Goal: Information Seeking & Learning: Learn about a topic

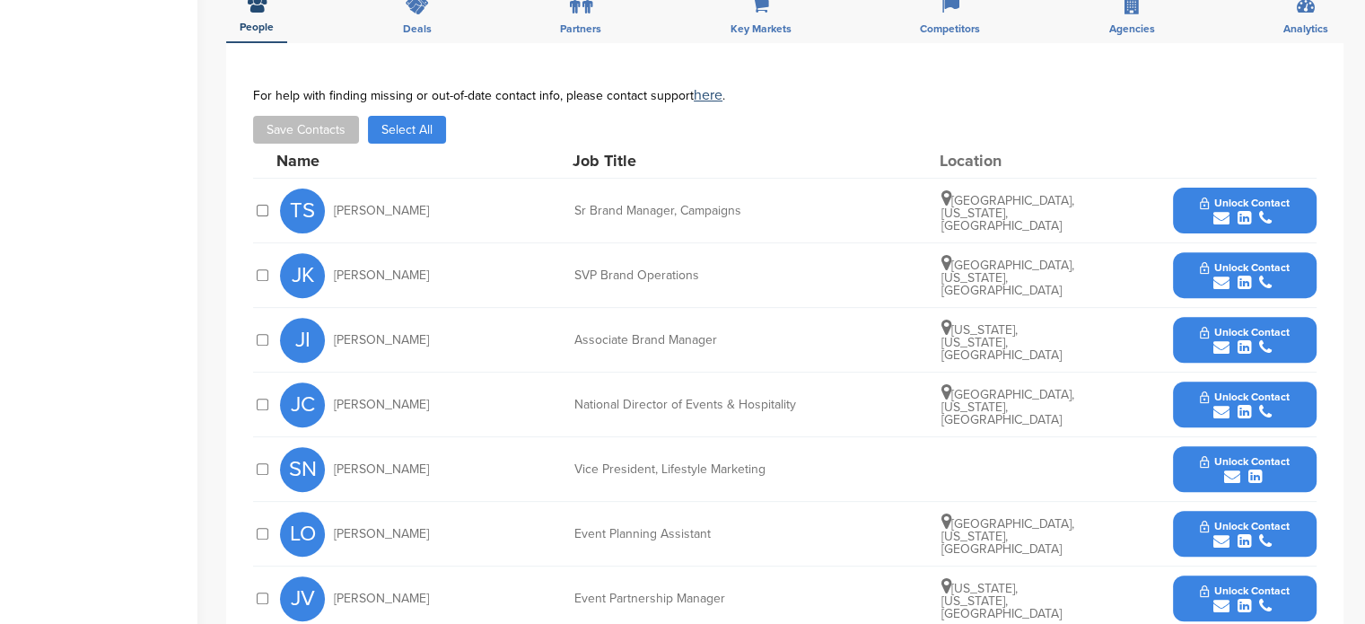
scroll to position [620, 0]
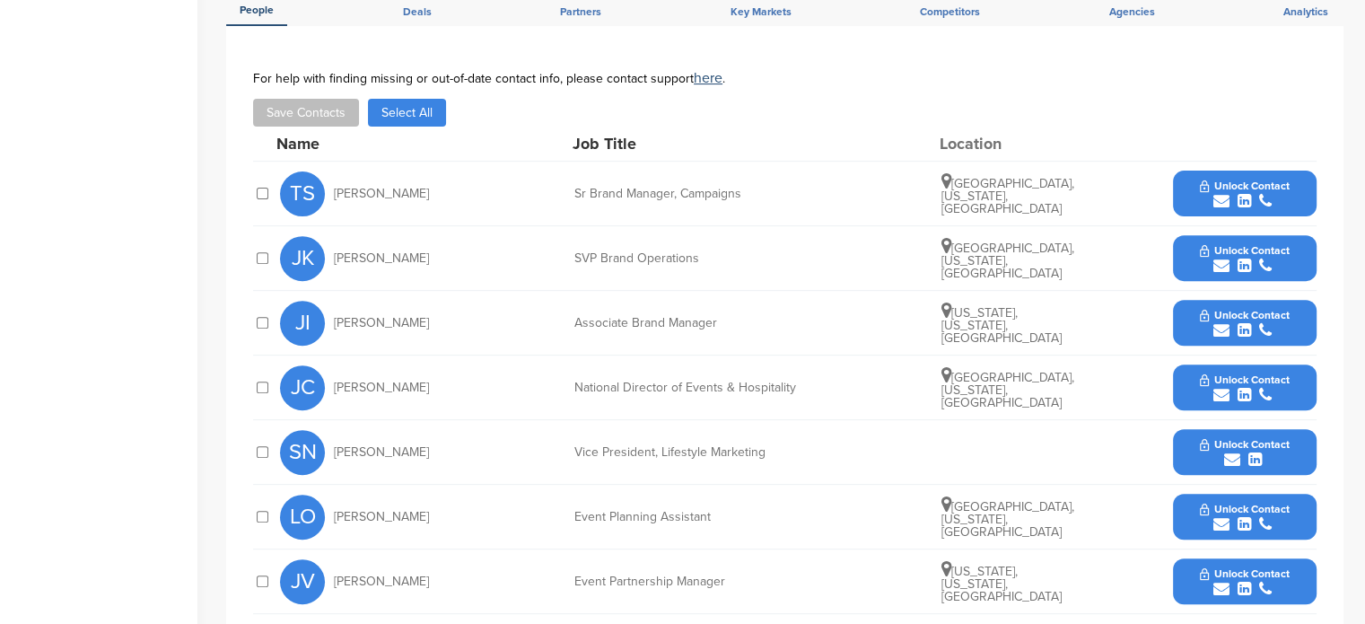
click at [1251, 190] on span "Unlock Contact" at bounding box center [1244, 185] width 89 height 13
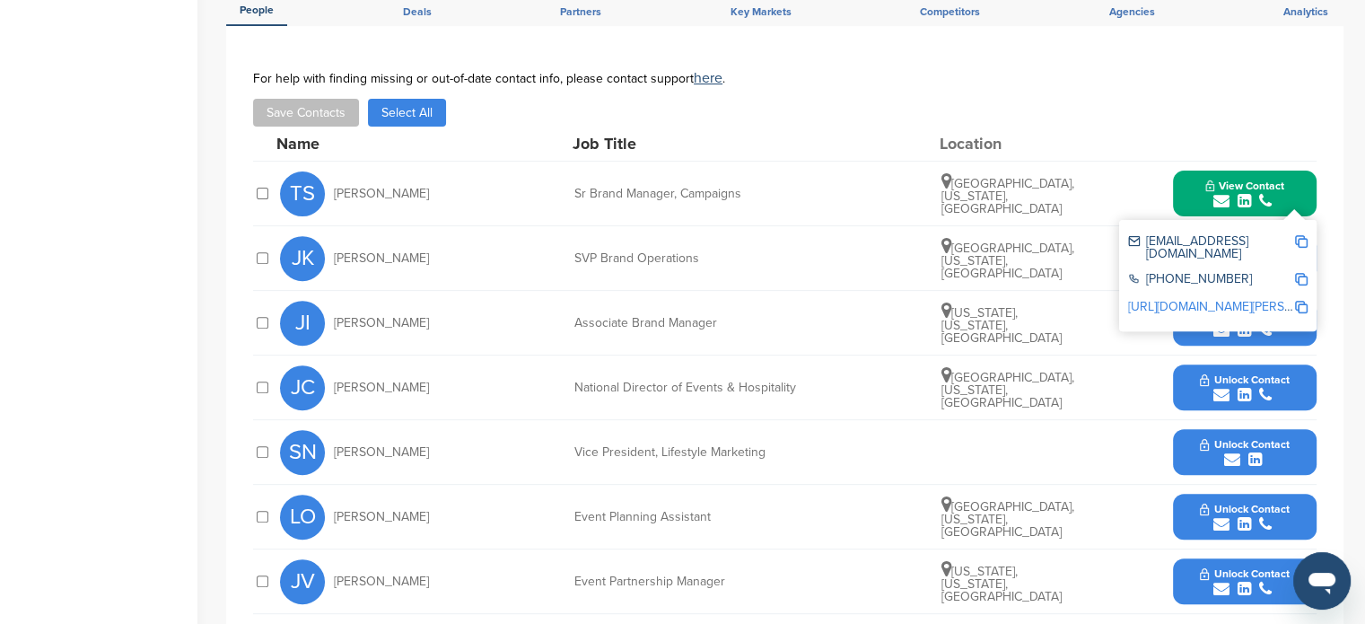
click at [1310, 135] on div at bounding box center [1245, 143] width 144 height 16
click at [1299, 187] on button "View Contact" at bounding box center [1244, 194] width 122 height 54
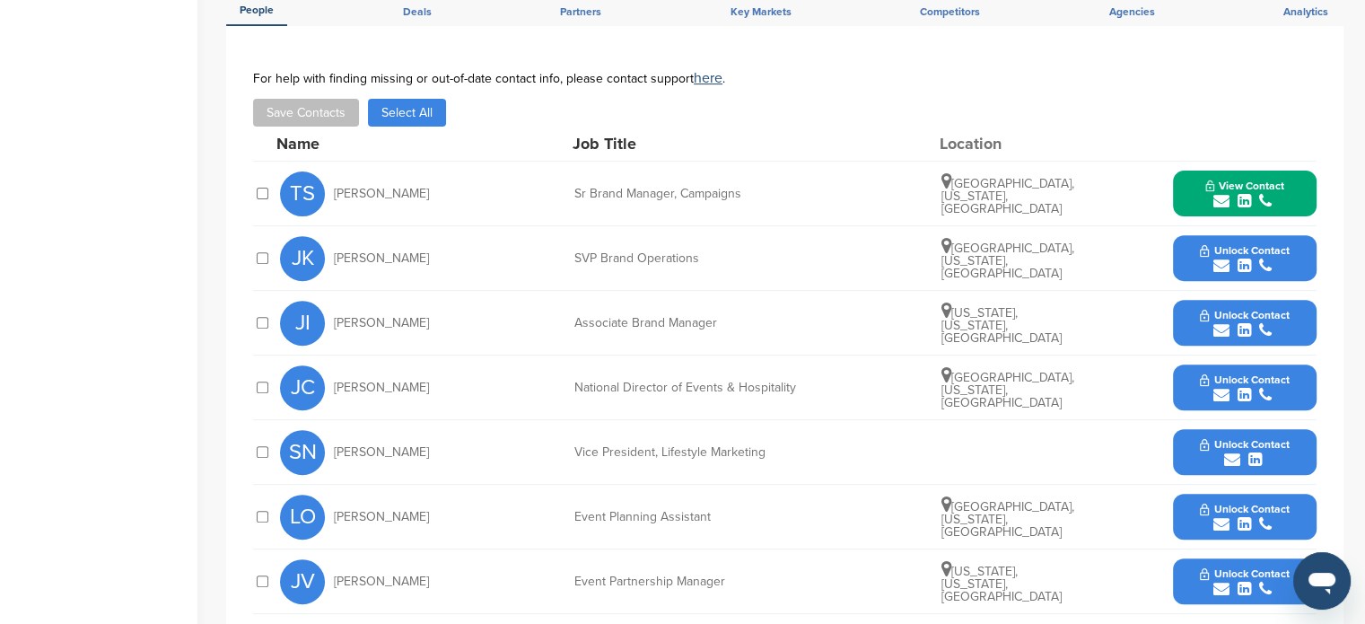
click at [1273, 258] on div "submit" at bounding box center [1244, 266] width 89 height 17
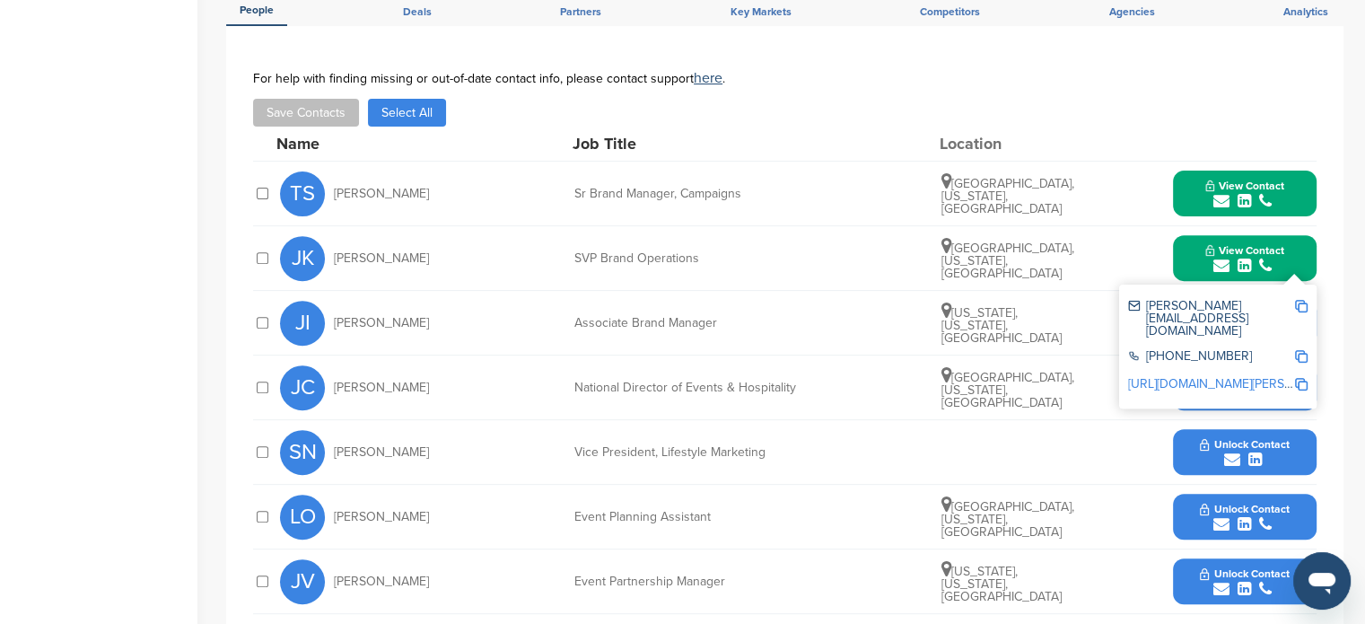
click at [1293, 243] on button "View Contact" at bounding box center [1244, 258] width 122 height 54
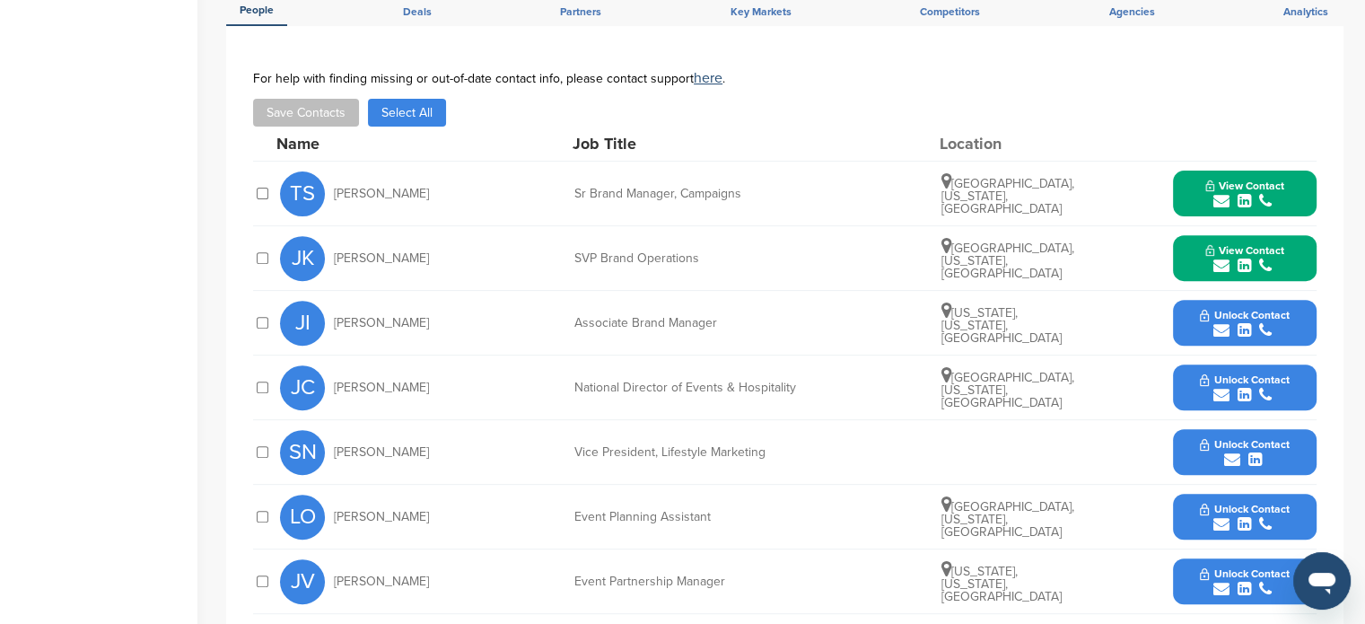
click at [1274, 314] on span "Unlock Contact" at bounding box center [1244, 315] width 89 height 13
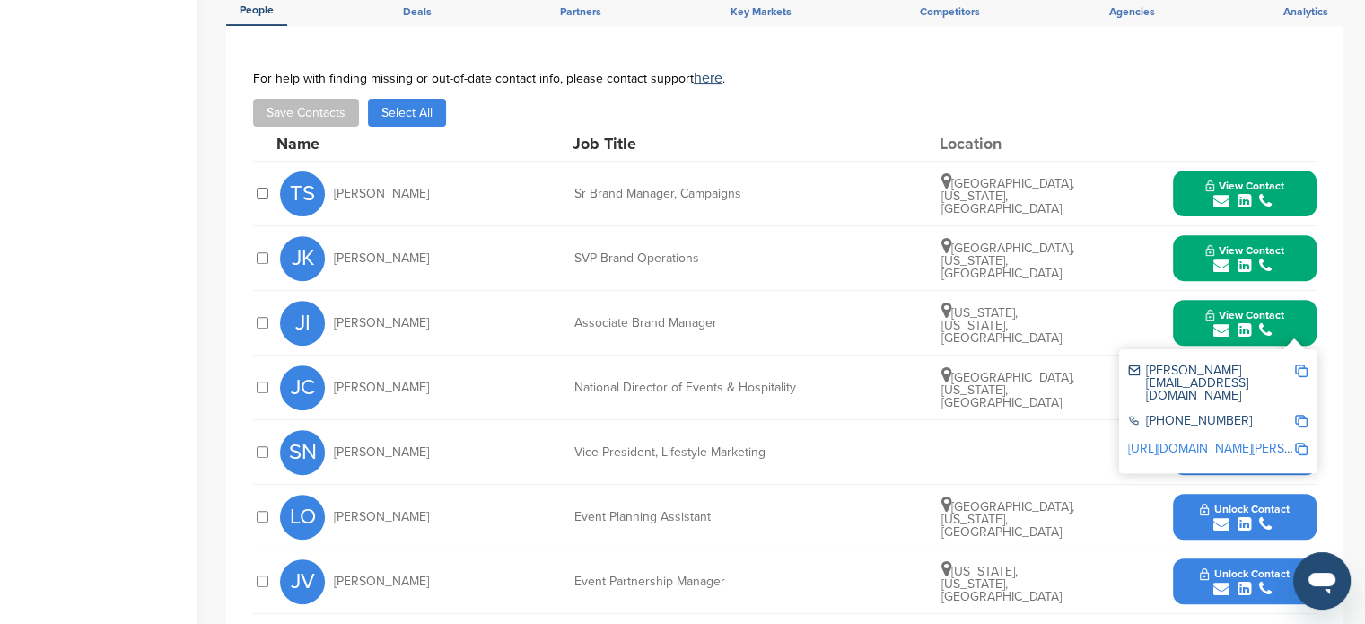
click at [1284, 193] on button "View Contact" at bounding box center [1244, 194] width 122 height 54
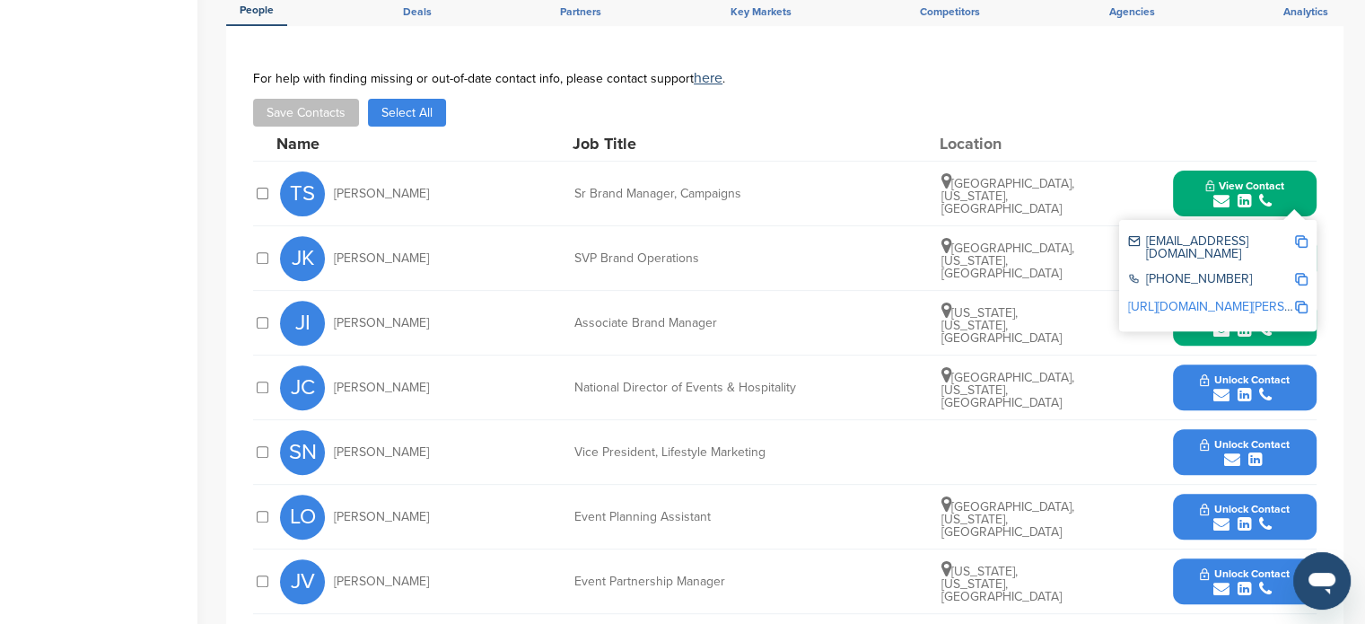
click at [1263, 394] on icon "submit" at bounding box center [1265, 395] width 13 height 16
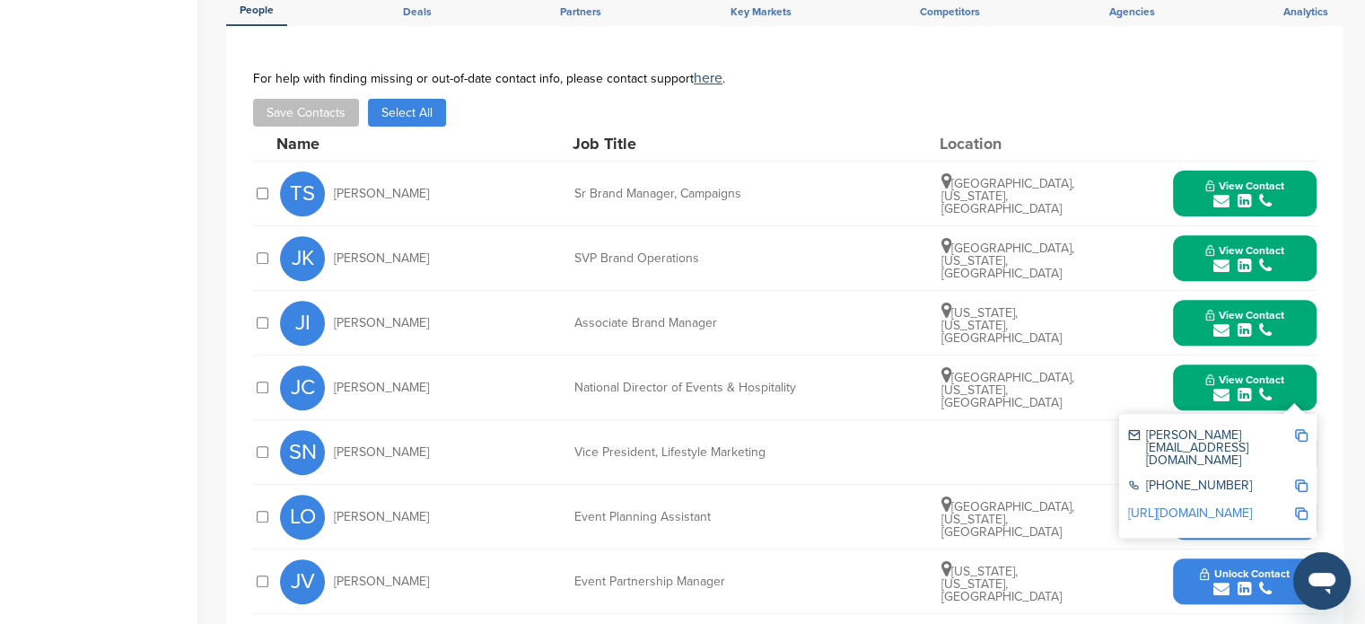
click at [1283, 181] on span "View Contact" at bounding box center [1244, 185] width 79 height 13
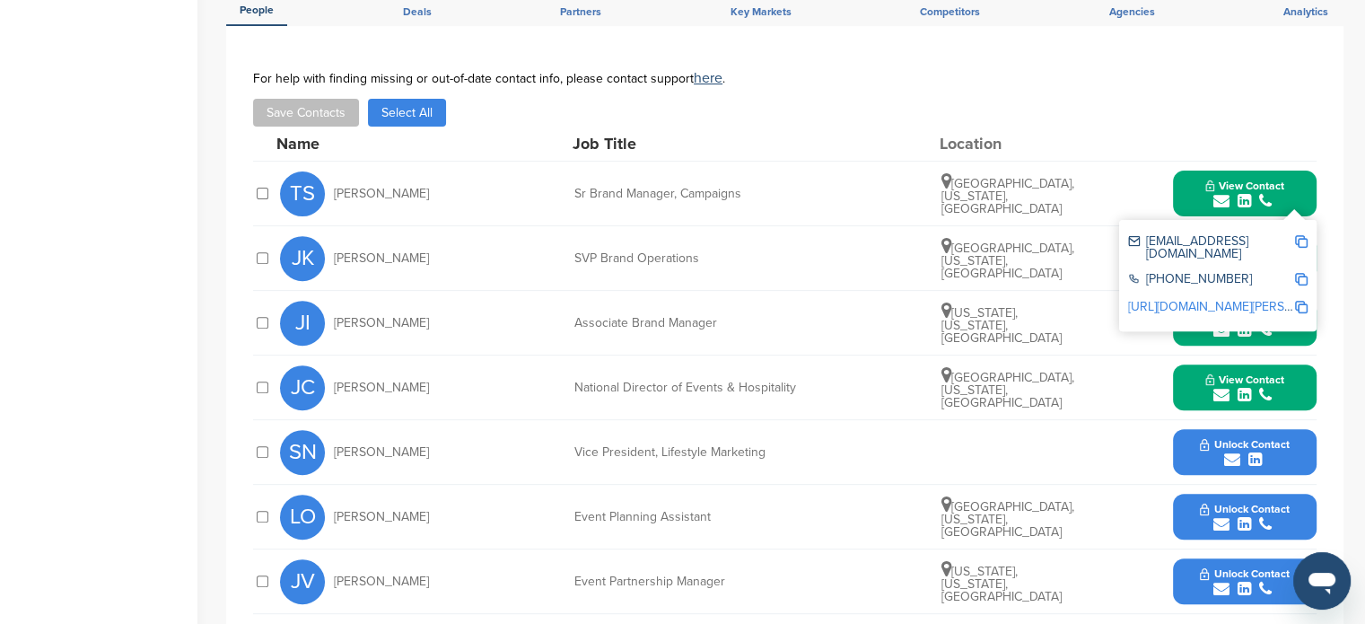
click at [1284, 446] on span "Unlock Contact" at bounding box center [1244, 444] width 89 height 13
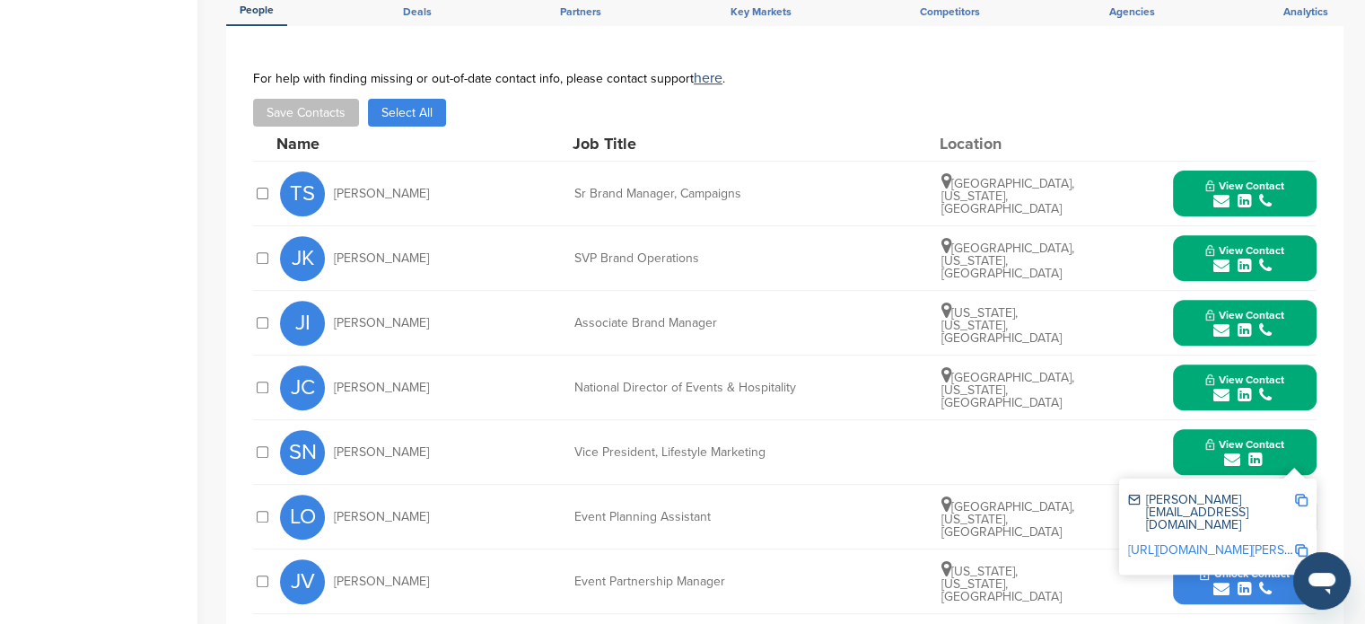
click at [1310, 188] on div "View Contact tia@liquiddeath.com +1 213-505-1266 http://www.linkedin.com/in/tia…" at bounding box center [1245, 193] width 144 height 46
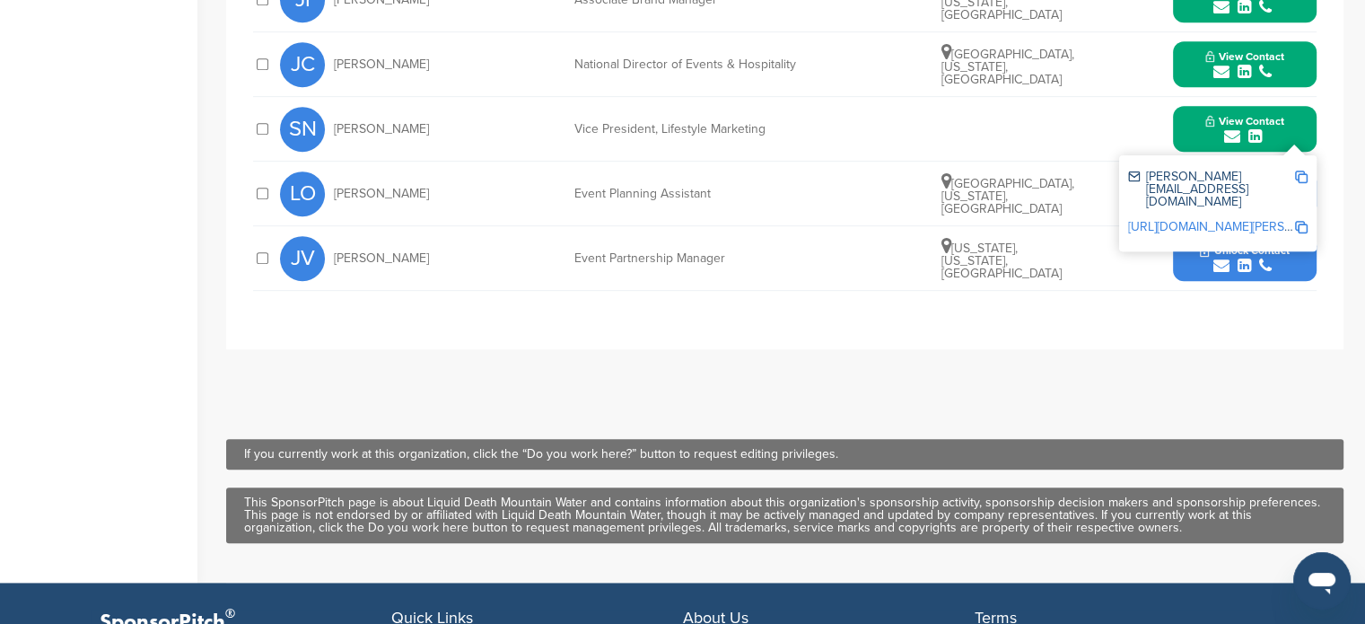
scroll to position [957, 0]
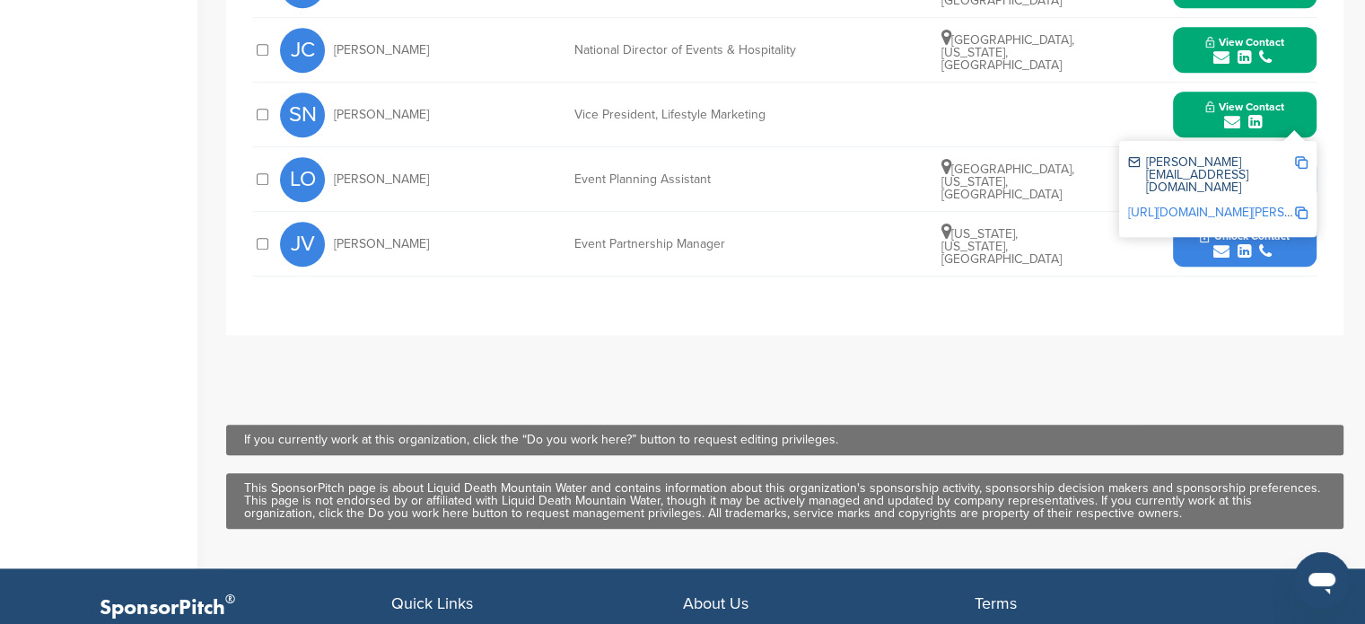
click at [1285, 240] on span "Unlock Contact" at bounding box center [1244, 236] width 89 height 13
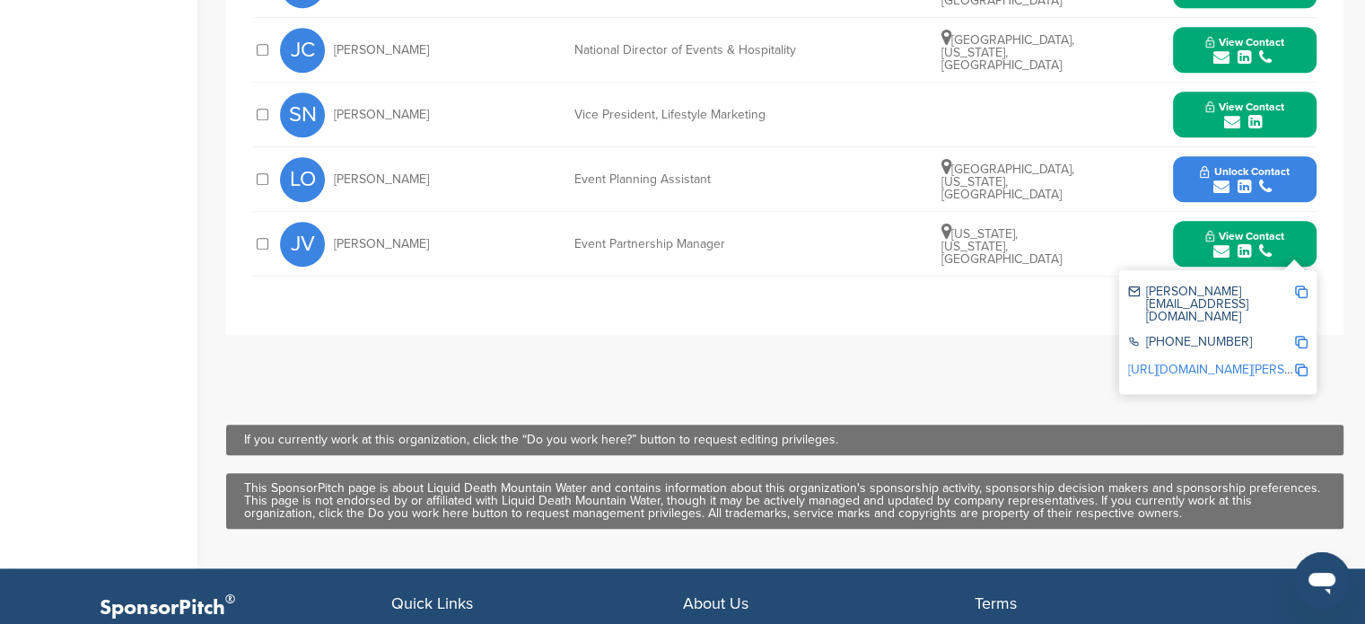
click at [1296, 177] on button "Unlock Contact" at bounding box center [1244, 180] width 132 height 54
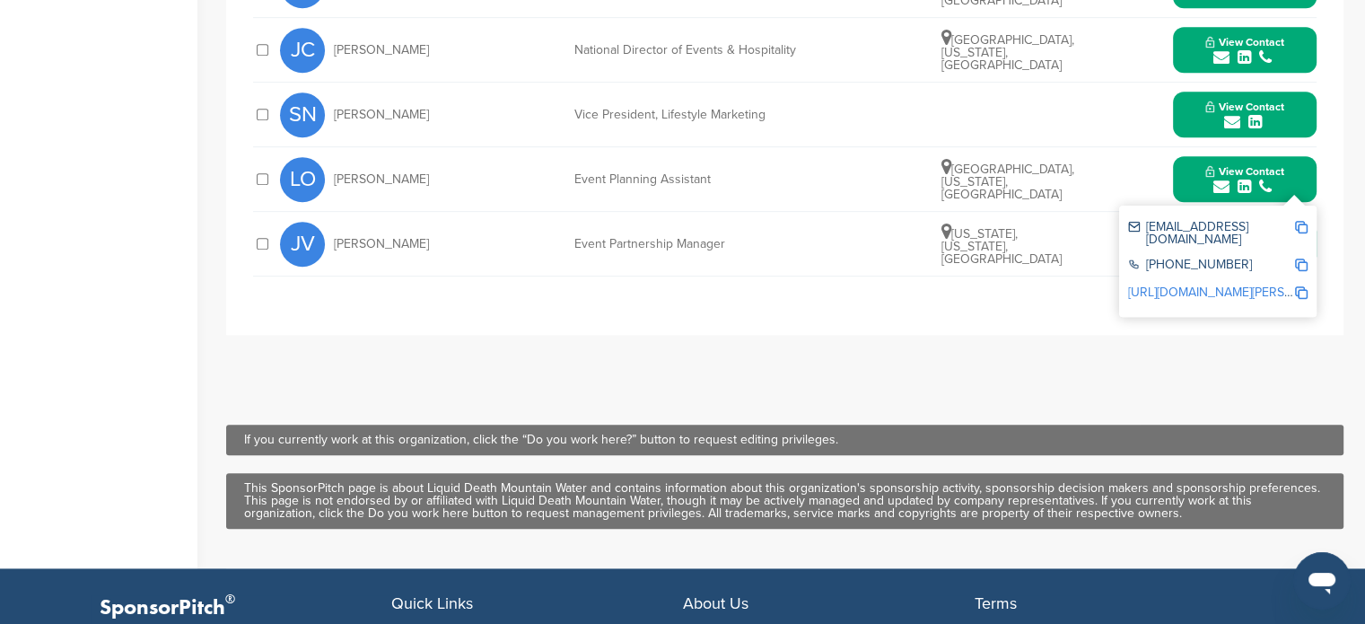
scroll to position [0, 0]
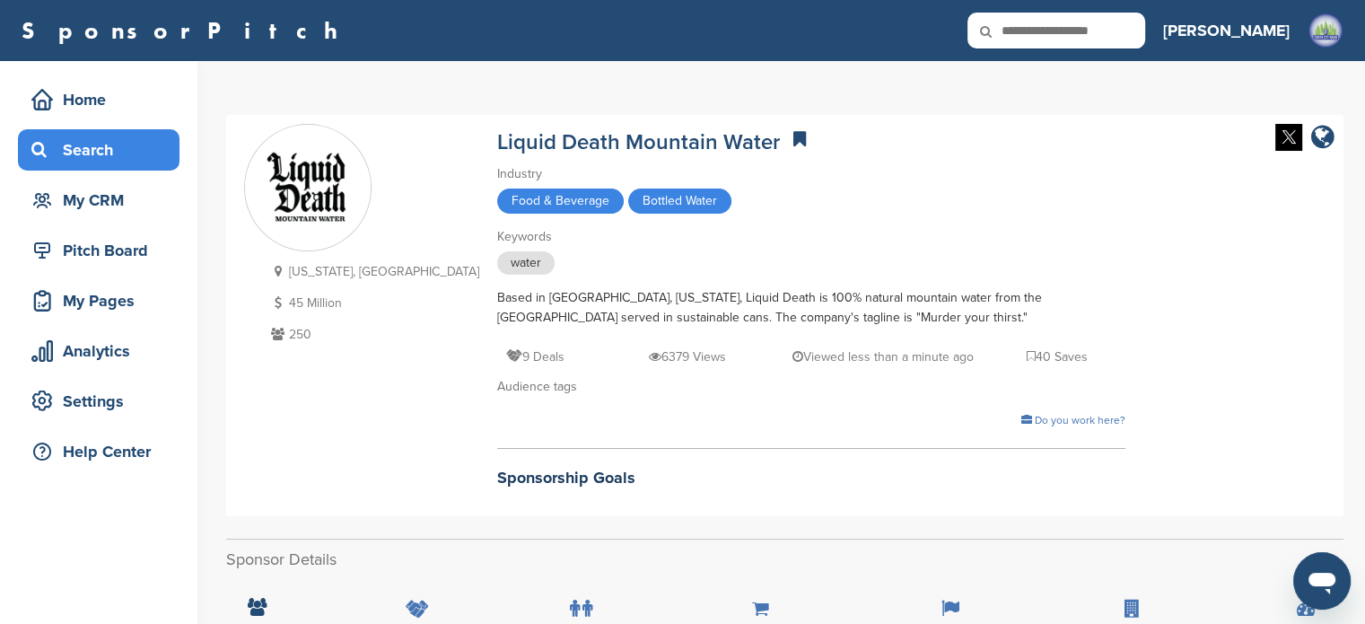
click at [92, 153] on div "Search" at bounding box center [103, 150] width 153 height 32
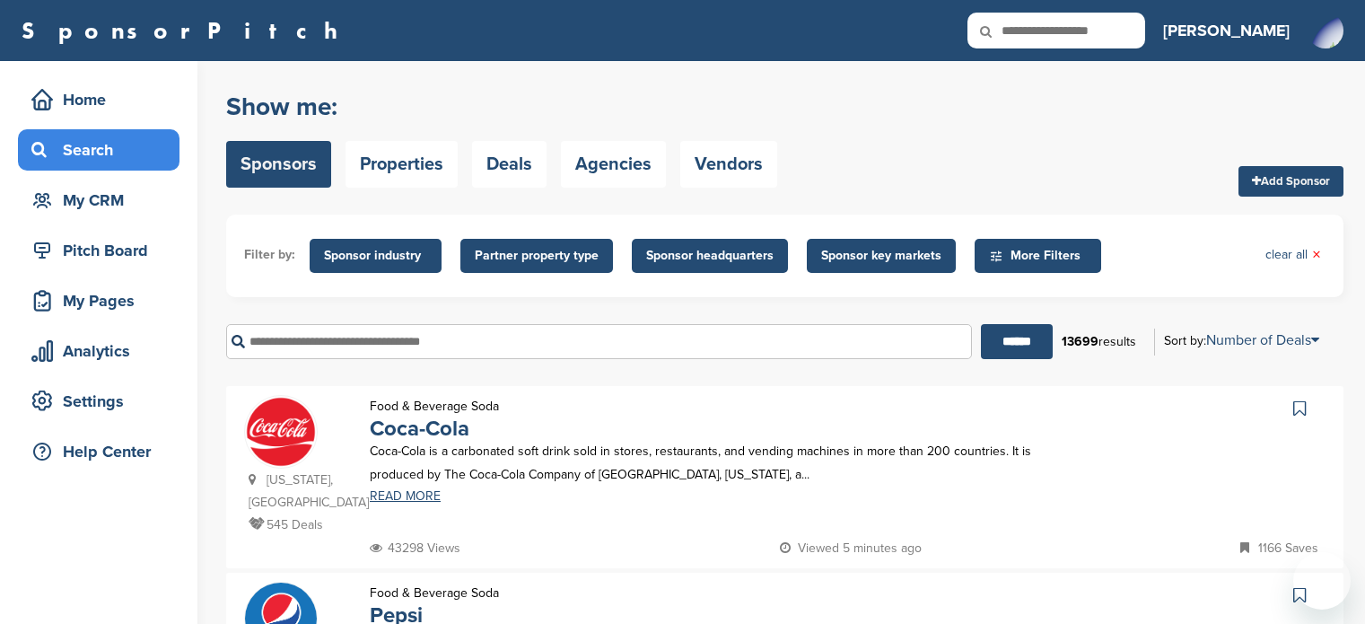
click at [427, 333] on input "text" at bounding box center [599, 341] width 746 height 35
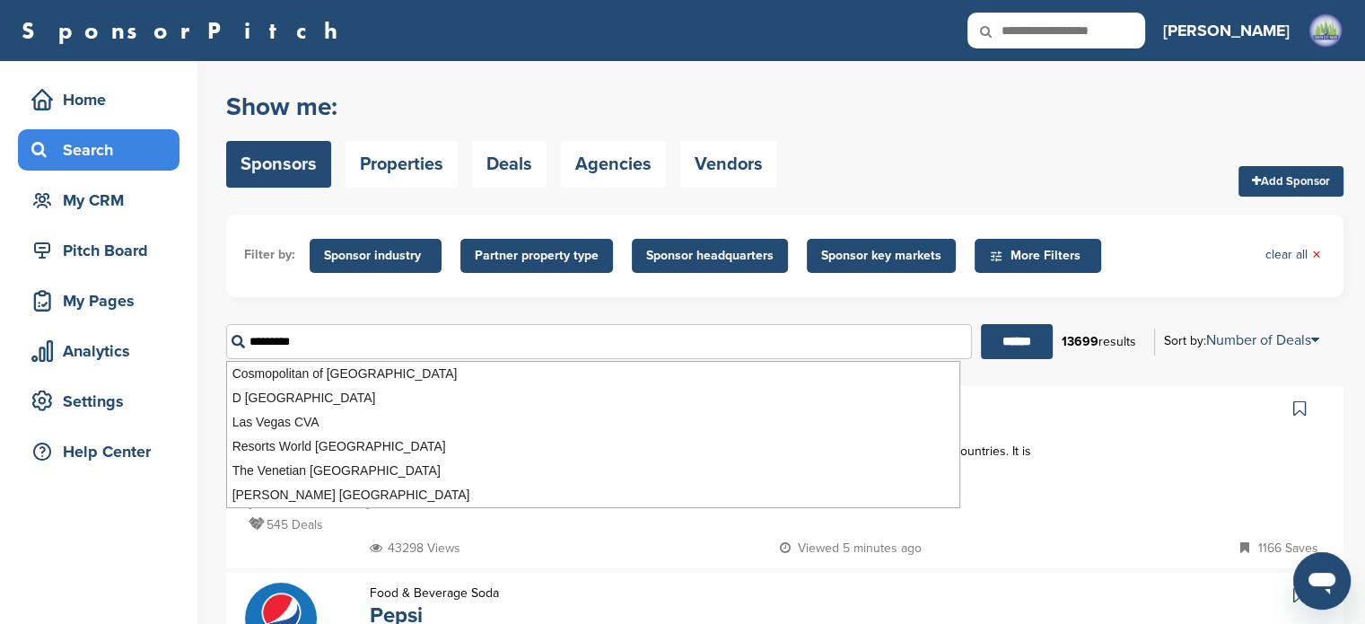
click at [981, 324] on input "******" at bounding box center [1017, 341] width 72 height 35
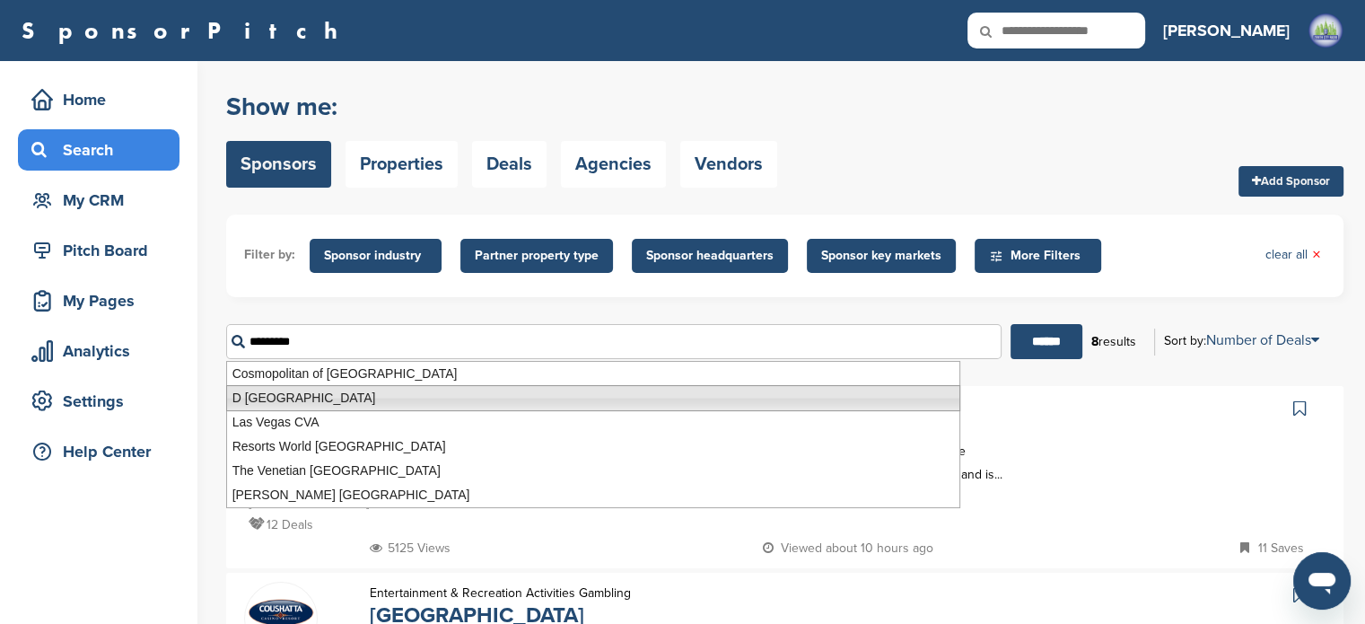
click at [293, 385] on li "D Las Vegas Casino Hotel" at bounding box center [593, 398] width 734 height 26
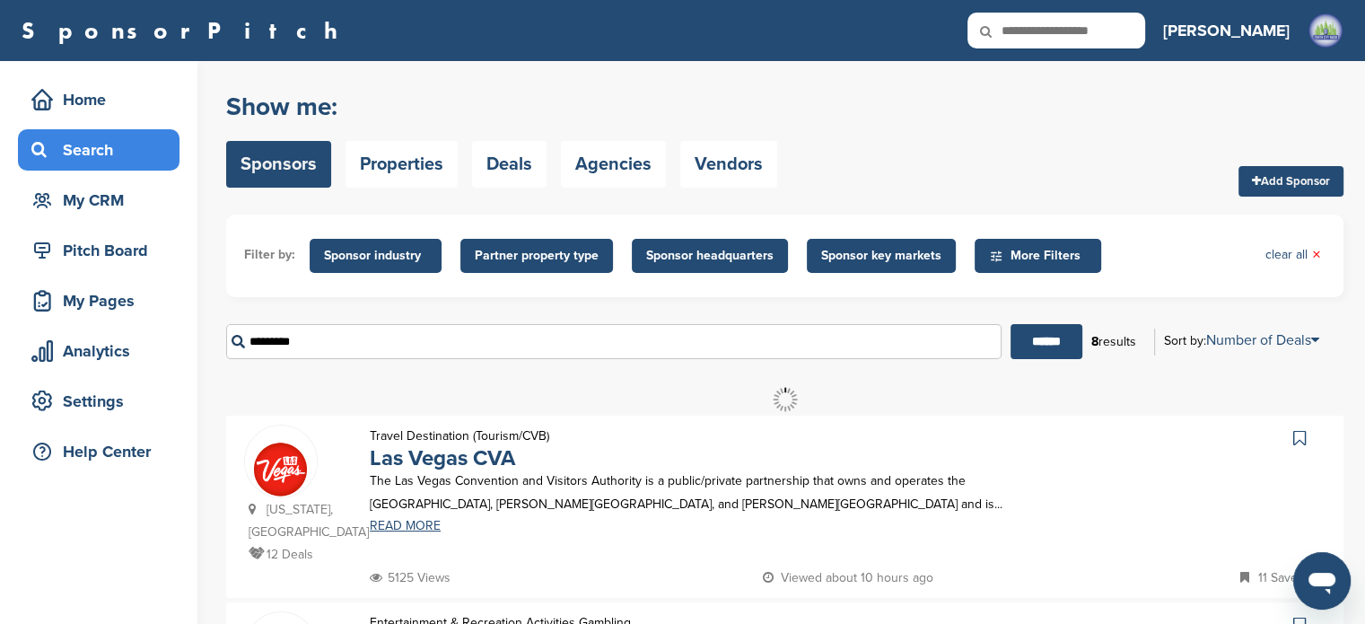
type input "**********"
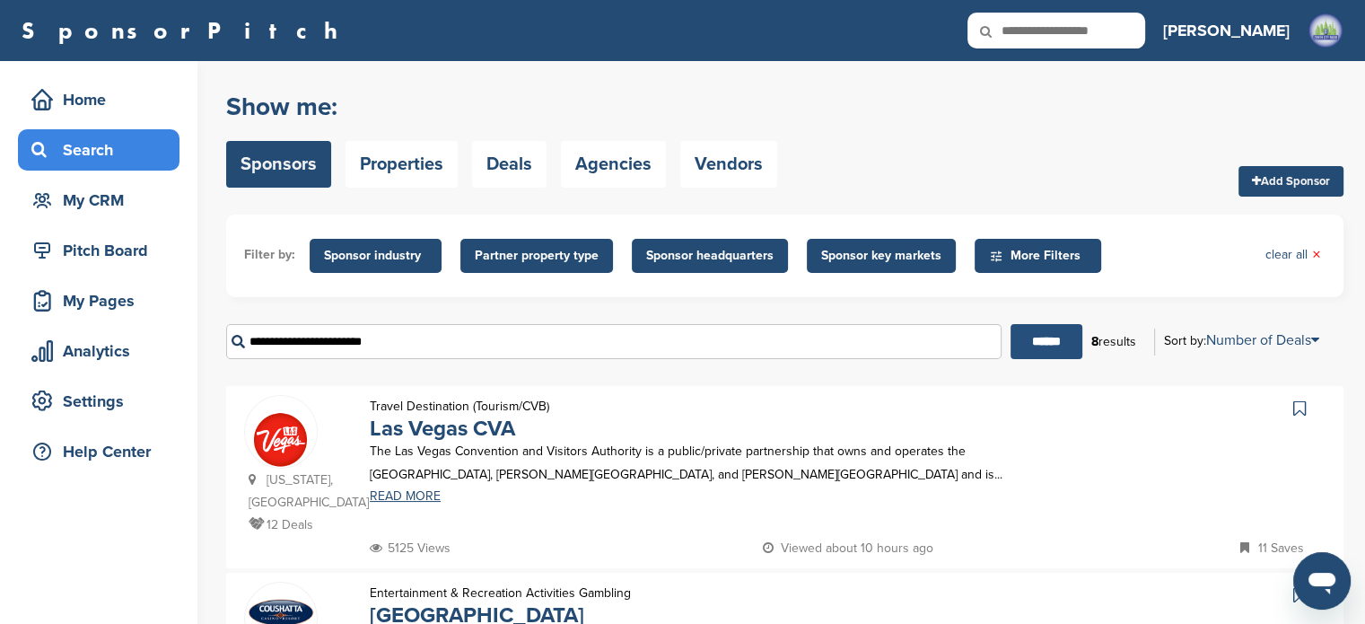
click at [1050, 354] on input "******" at bounding box center [1046, 341] width 72 height 35
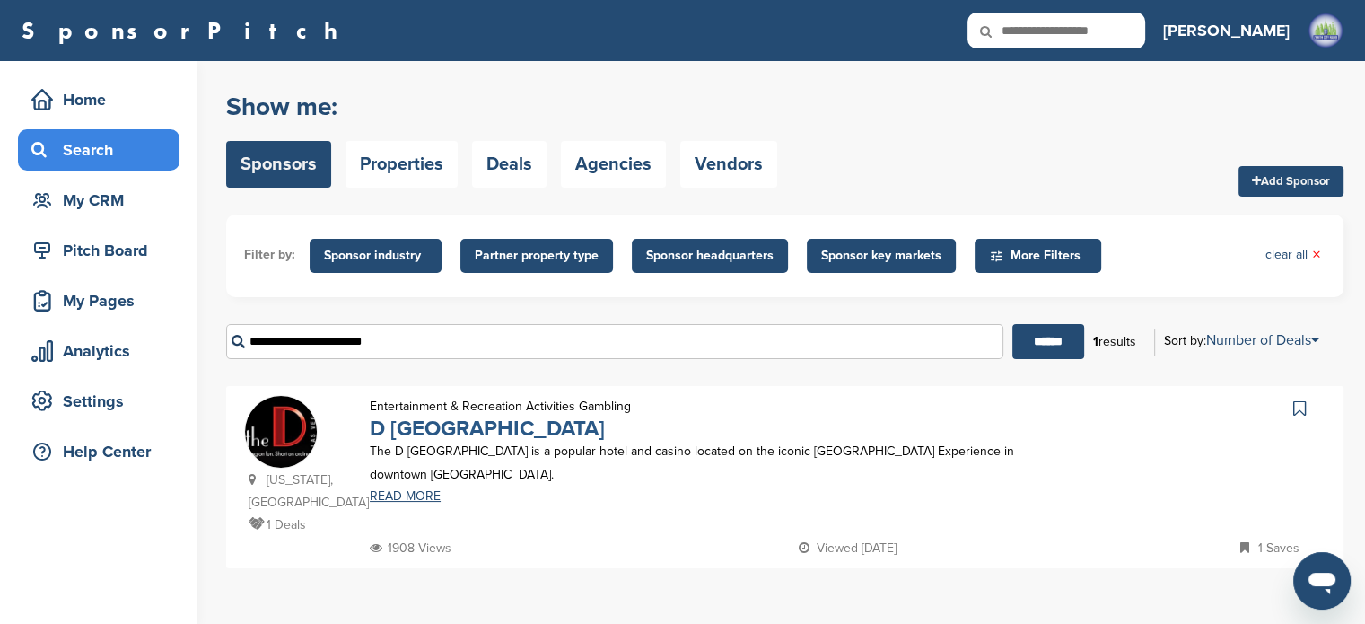
click at [571, 428] on link "D Las Vegas Casino Hotel" at bounding box center [487, 428] width 235 height 26
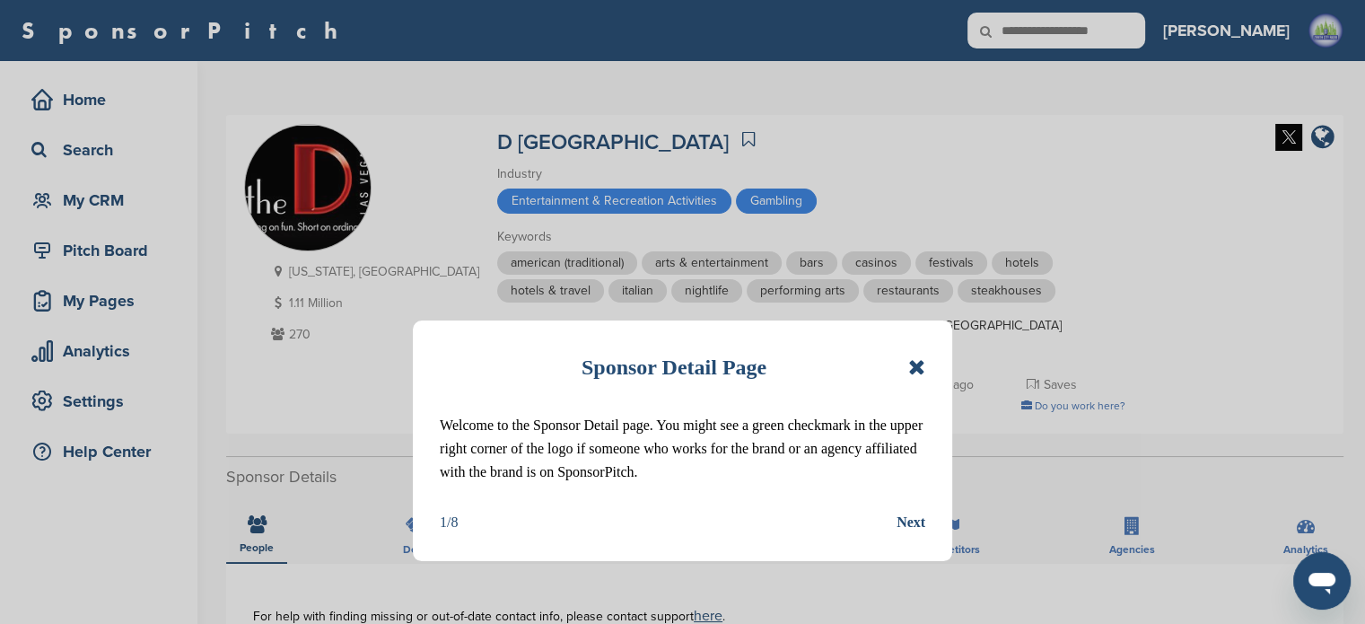
click at [917, 359] on icon at bounding box center [916, 367] width 17 height 22
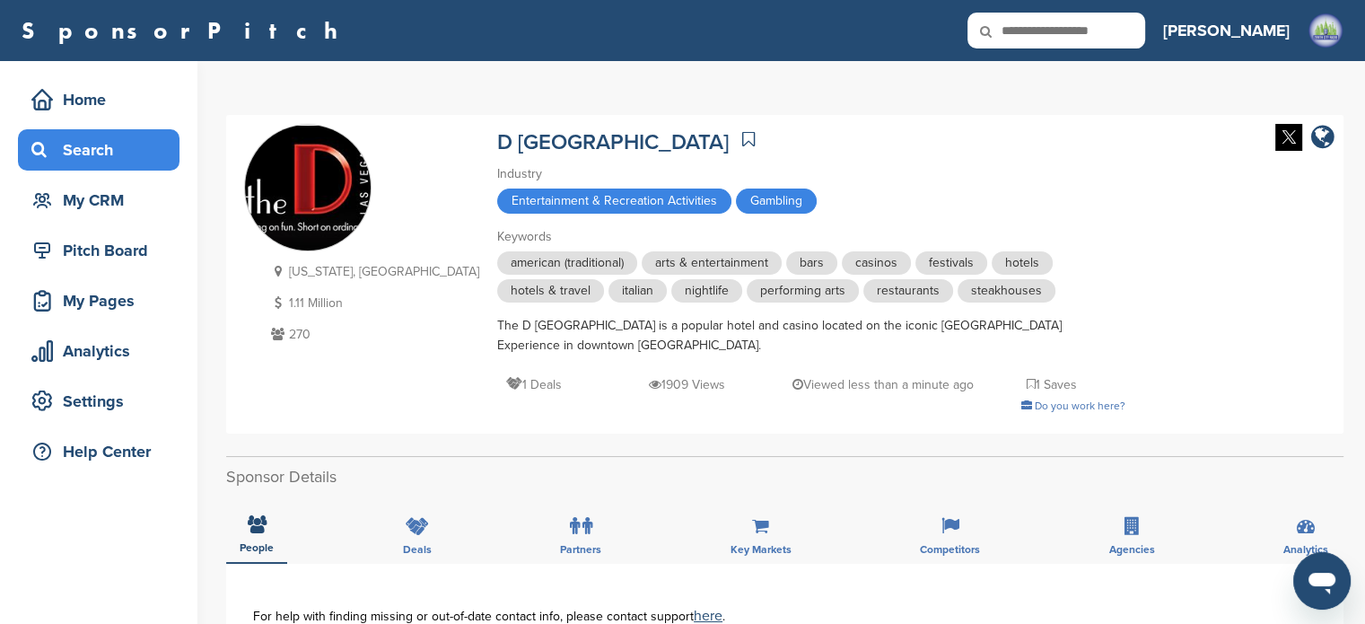
click at [100, 152] on div "Search" at bounding box center [103, 150] width 153 height 32
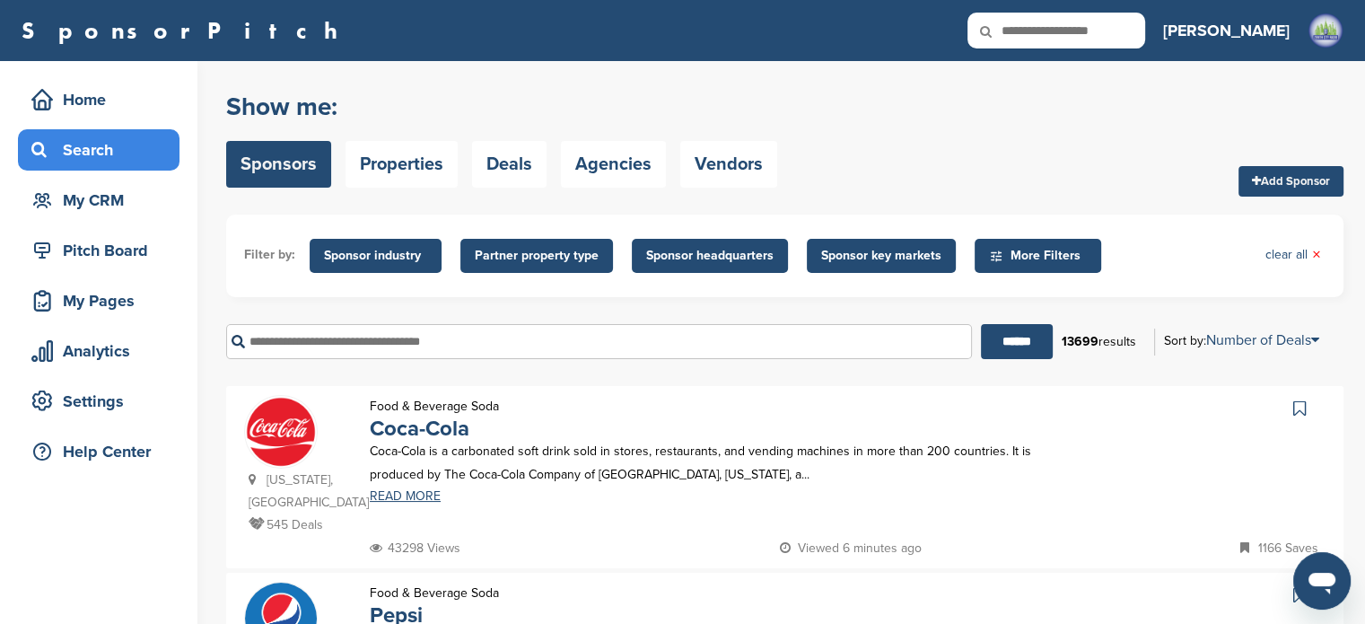
click at [463, 334] on input "text" at bounding box center [599, 341] width 746 height 35
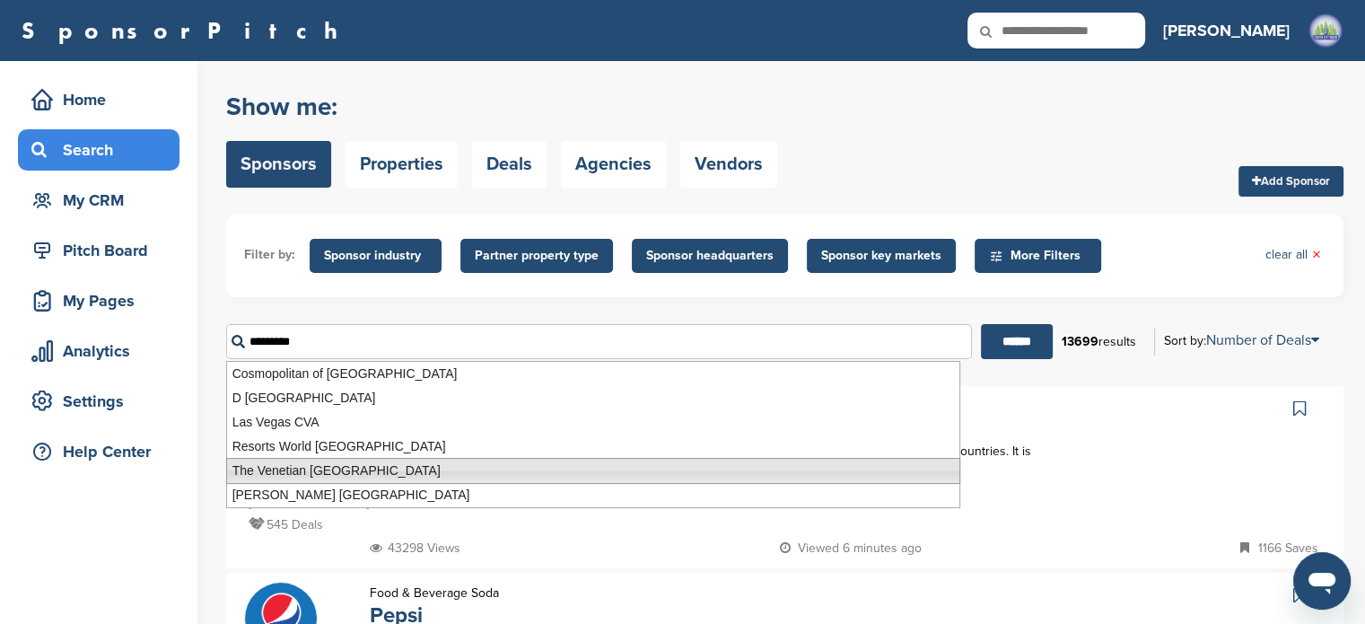
click at [351, 475] on li "The Venetian [GEOGRAPHIC_DATA]" at bounding box center [593, 471] width 734 height 26
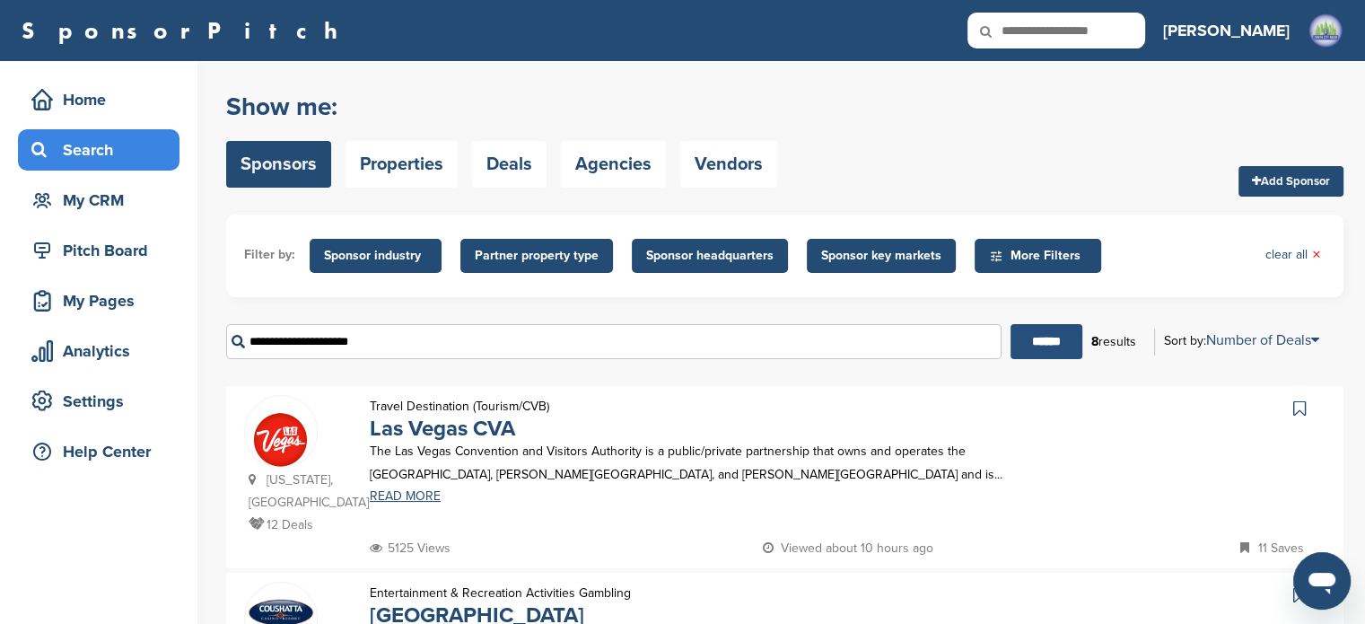
type input "**********"
click at [1055, 344] on input "******" at bounding box center [1046, 341] width 72 height 35
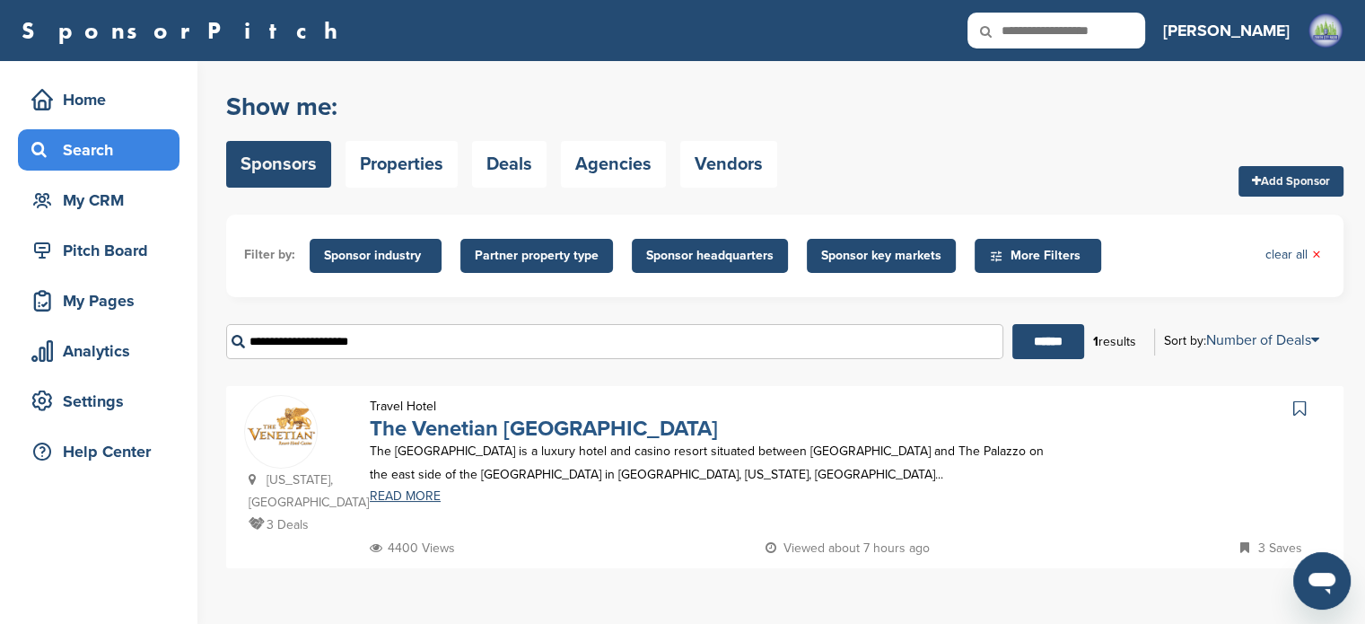
click at [514, 437] on link "The Venetian Las Vegas" at bounding box center [544, 428] width 348 height 26
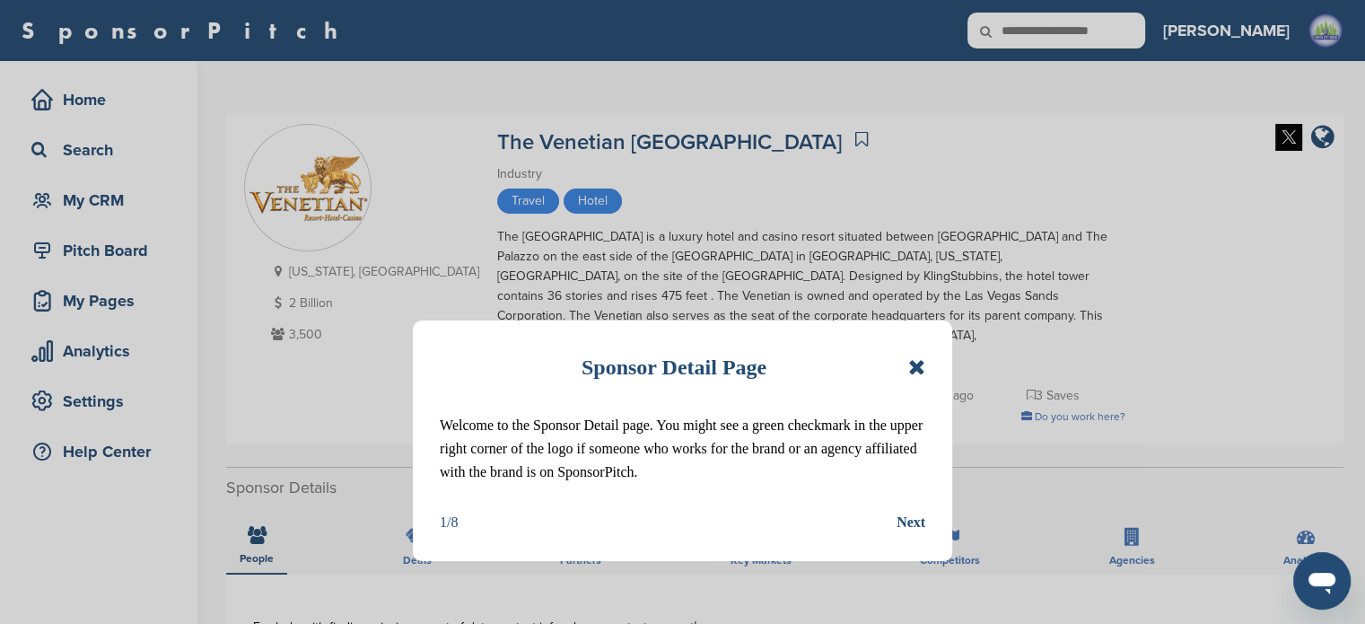
click at [920, 371] on icon at bounding box center [916, 367] width 17 height 22
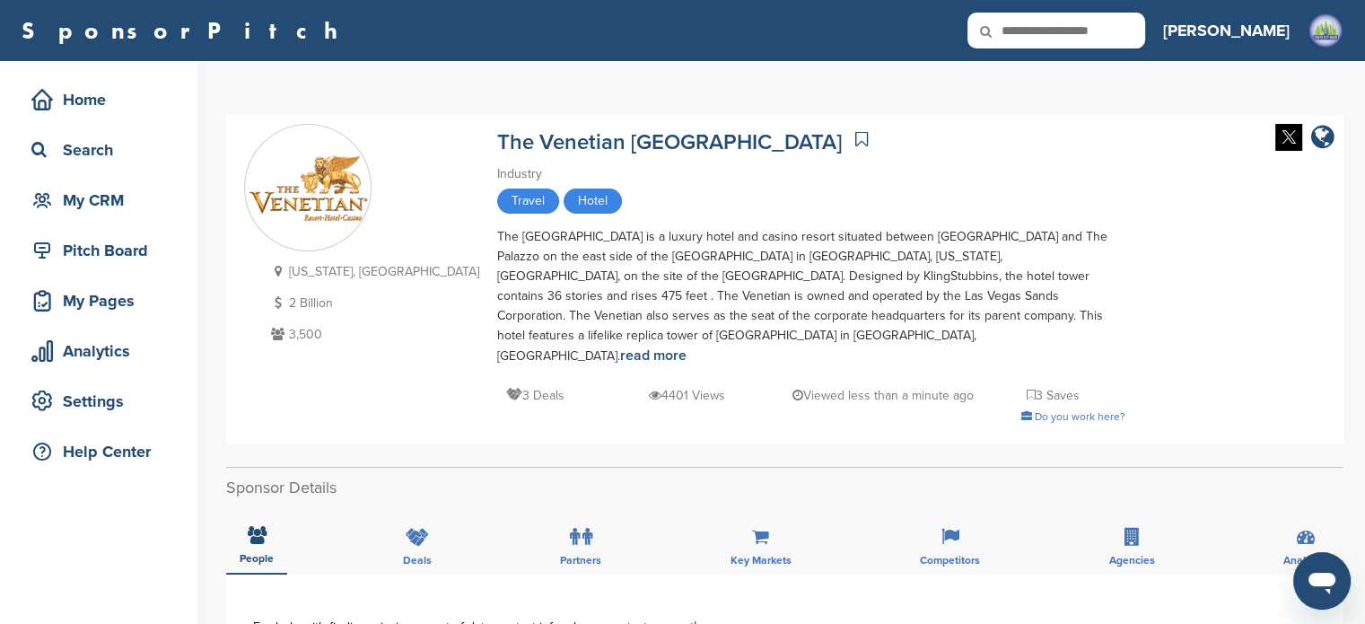
click at [387, 528] on div "People Deals Partners Key Markets Competitors Agencies Analytics" at bounding box center [784, 541] width 1117 height 66
click at [432, 532] on div "Deals" at bounding box center [417, 541] width 56 height 66
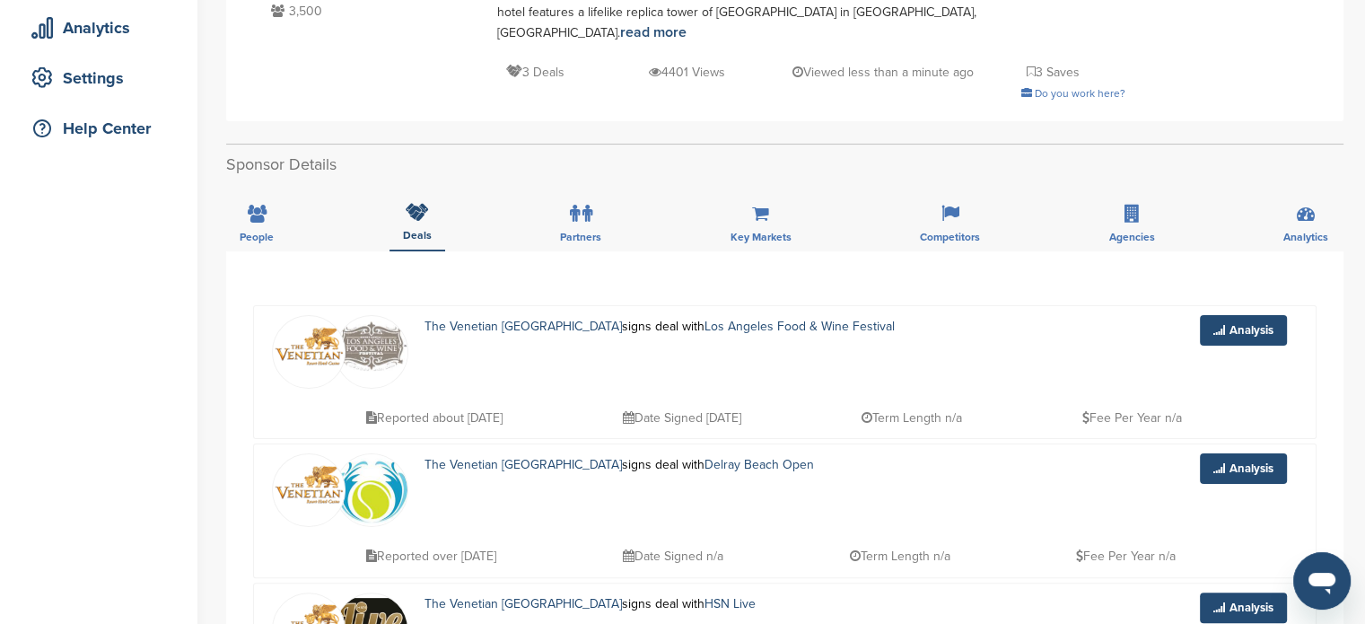
scroll to position [321, 0]
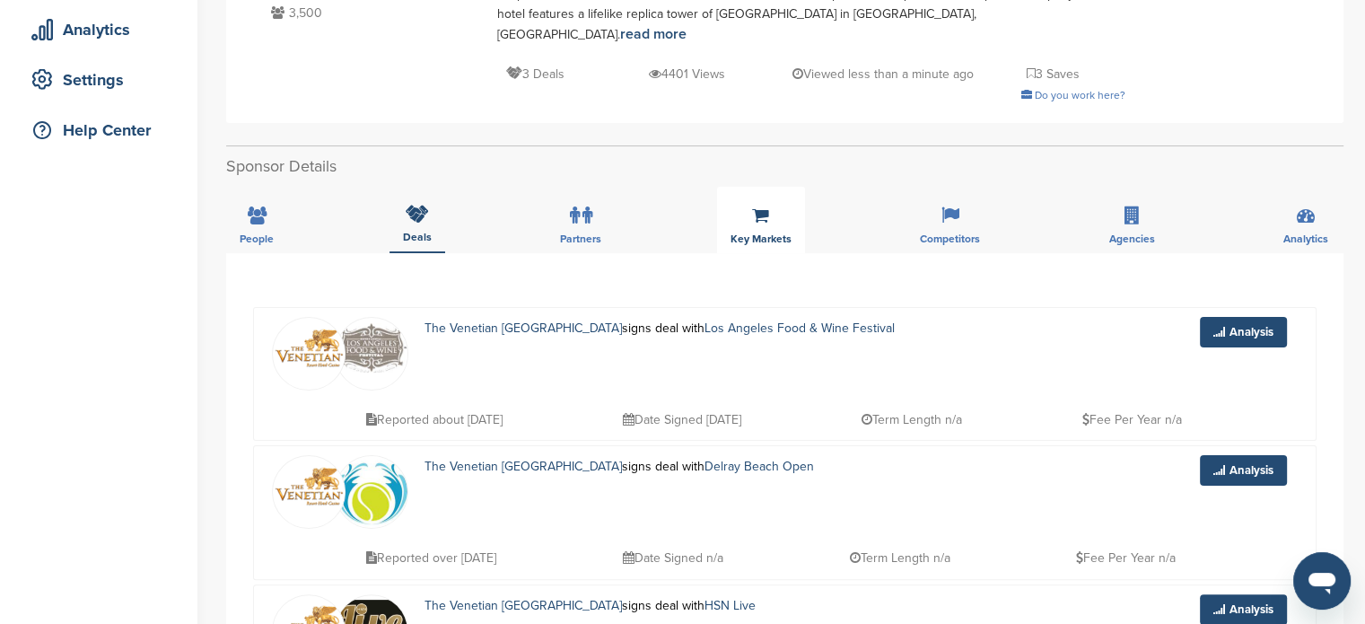
click at [762, 207] on div "Key Markets" at bounding box center [761, 220] width 88 height 66
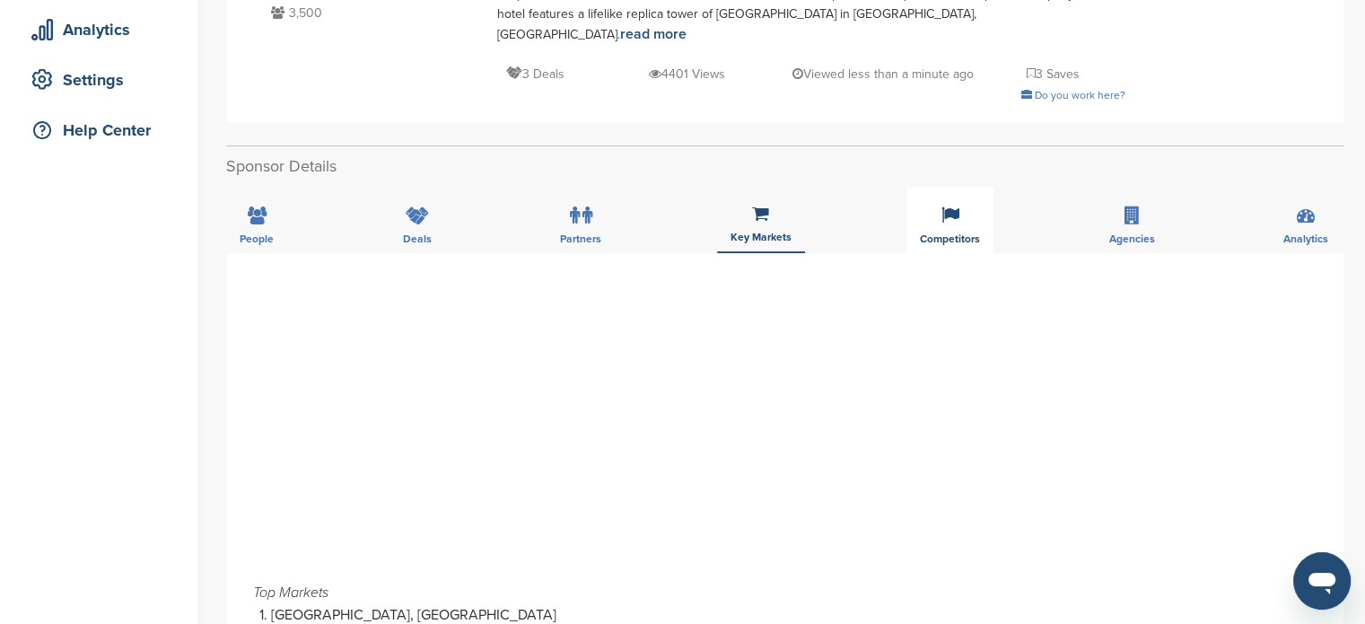
click at [962, 203] on div "Competitors" at bounding box center [949, 220] width 87 height 66
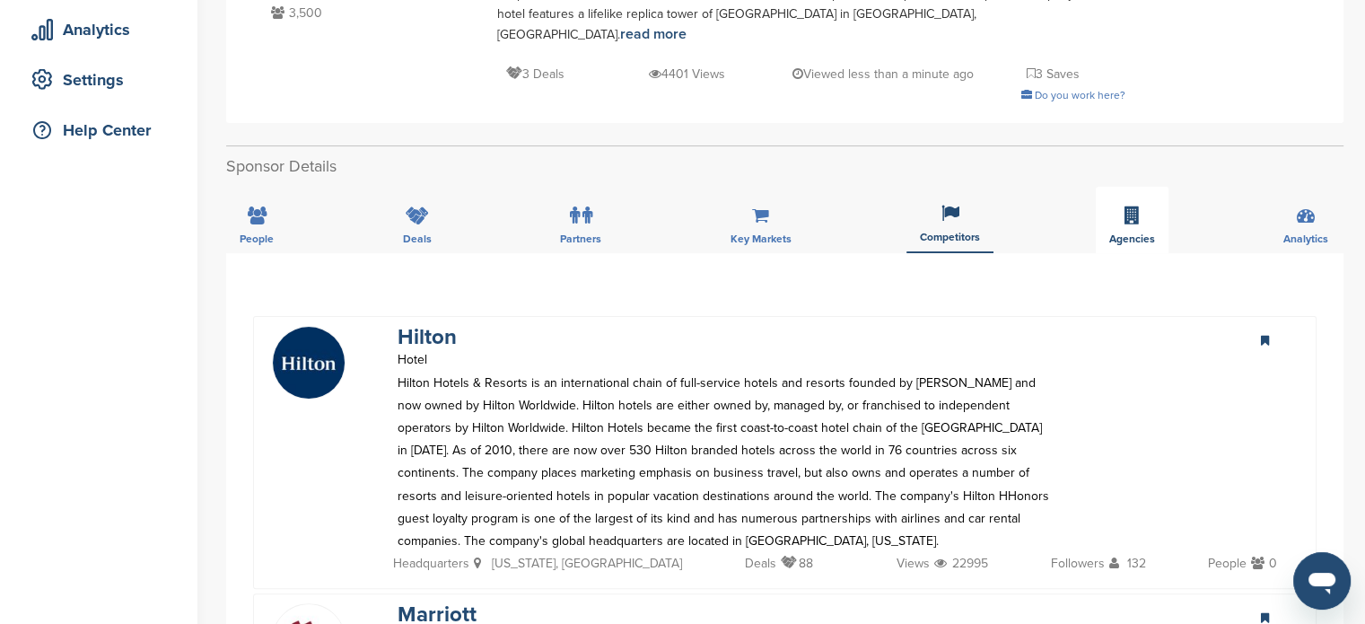
click at [1123, 205] on div "Agencies" at bounding box center [1132, 220] width 73 height 66
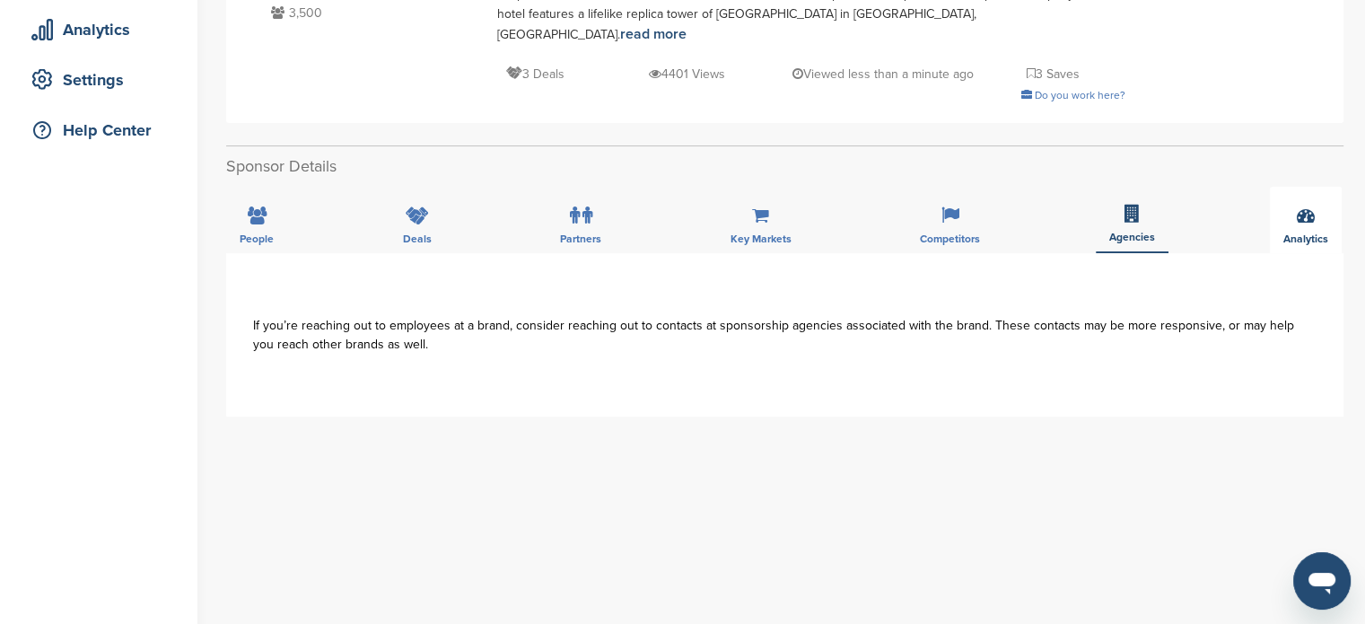
drag, startPoint x: 1376, startPoint y: 127, endPoint x: 1287, endPoint y: 200, distance: 116.0
click at [1287, 200] on div "Analytics" at bounding box center [1306, 220] width 72 height 66
click at [1293, 199] on div "Analytics" at bounding box center [1306, 220] width 72 height 66
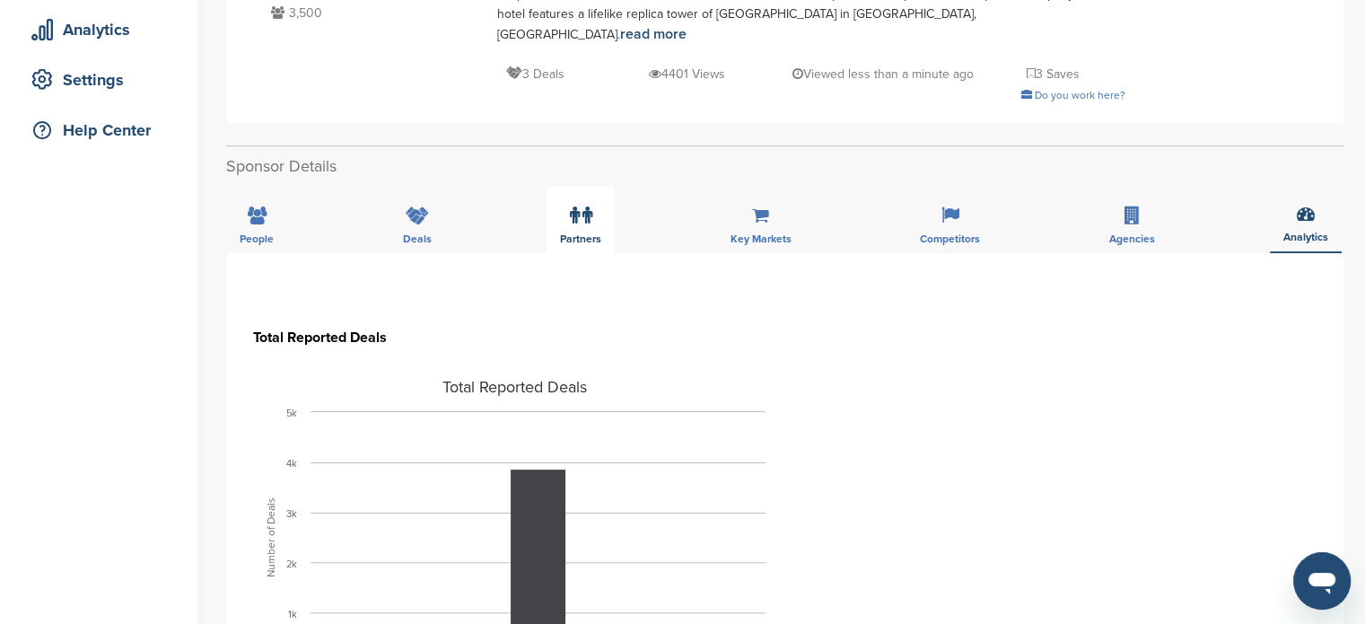
click at [584, 205] on label at bounding box center [581, 215] width 22 height 36
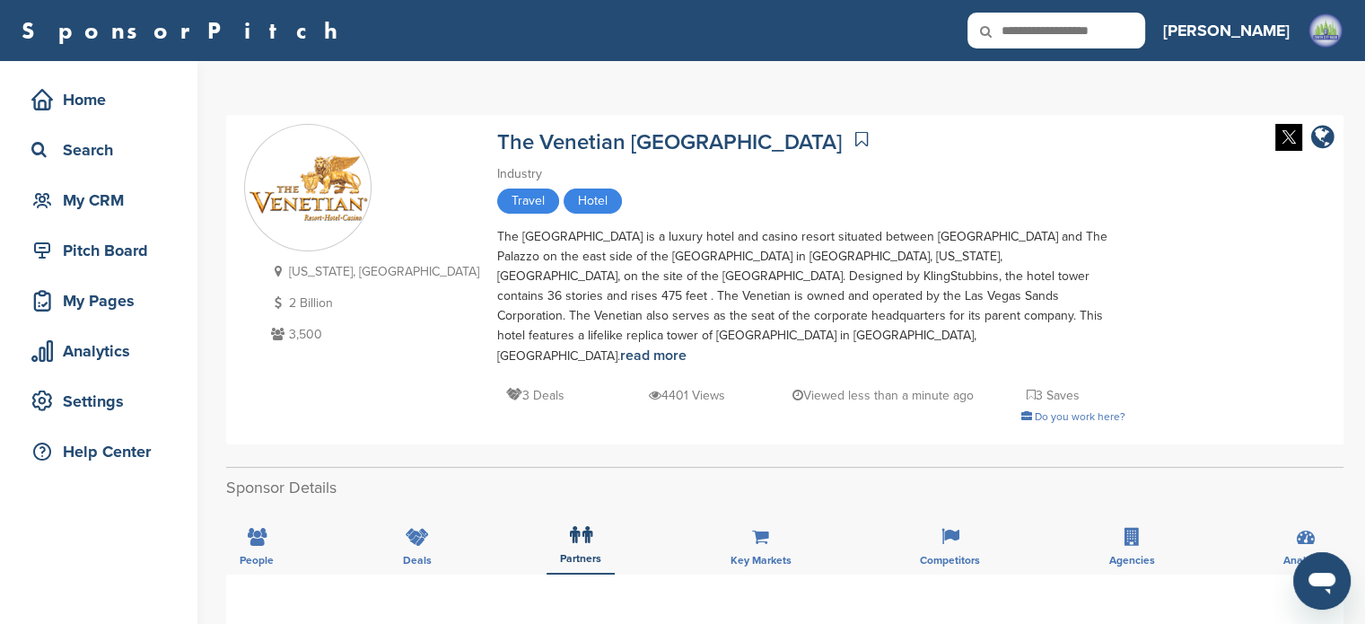
scroll to position [0, 0]
click at [86, 153] on div "Search" at bounding box center [103, 150] width 153 height 32
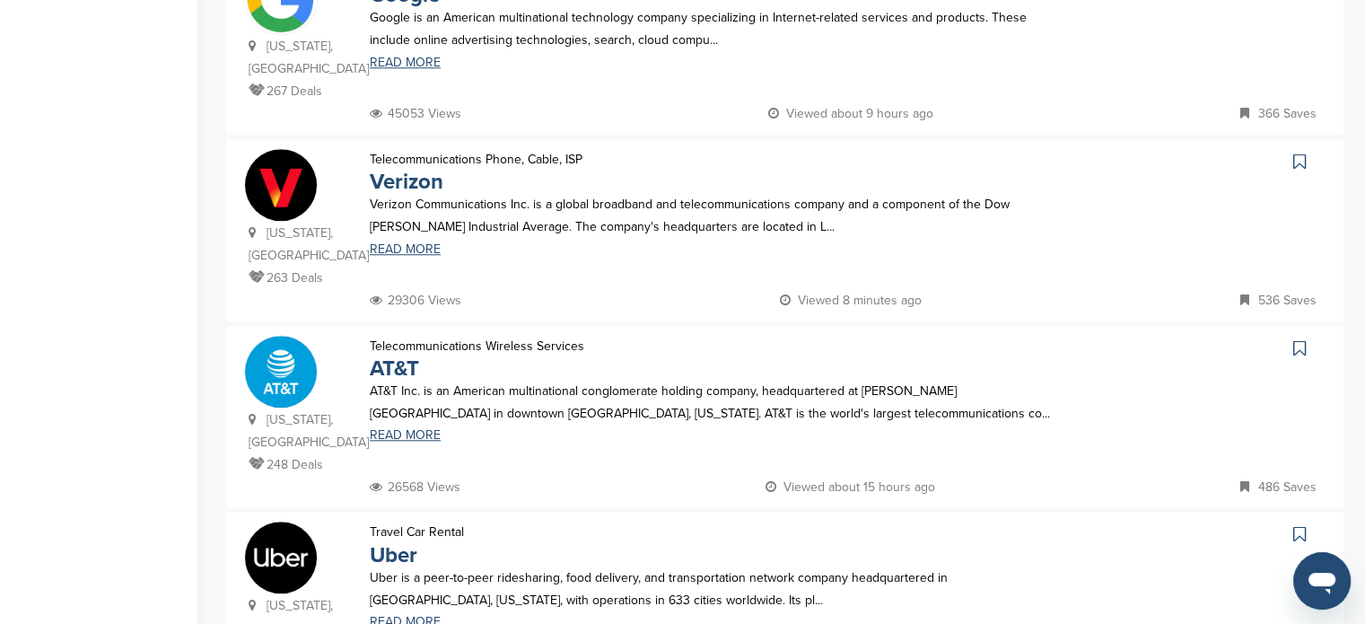
scroll to position [1795, 0]
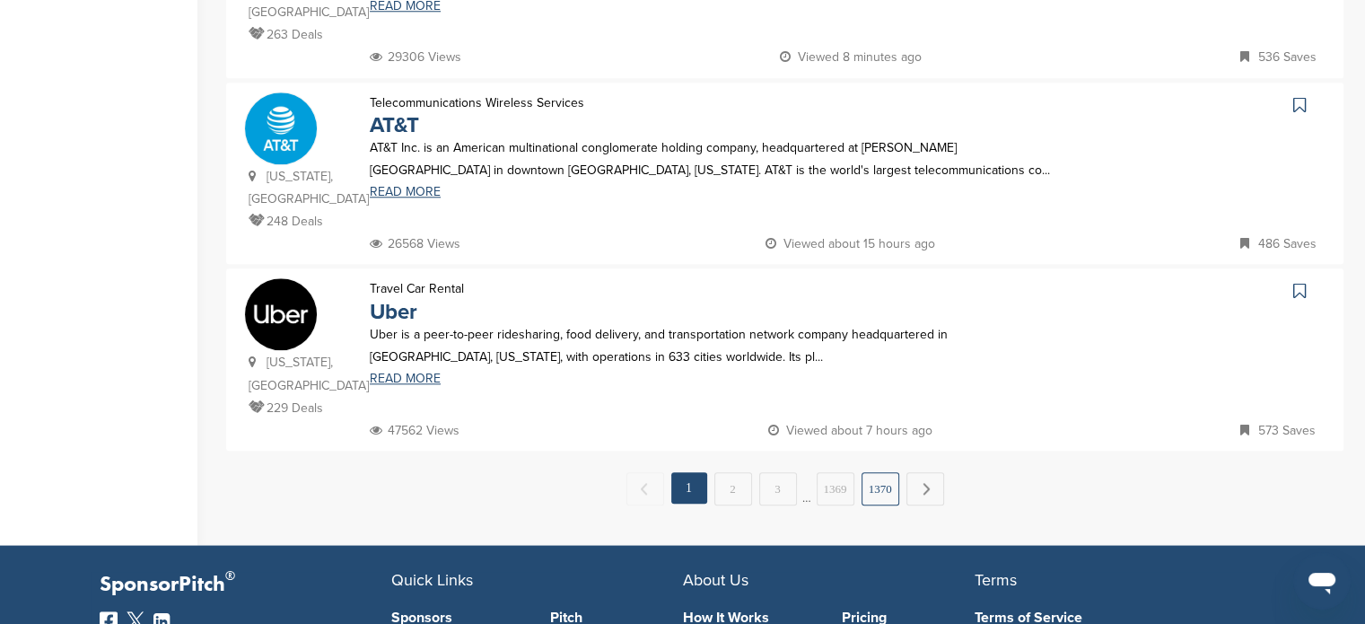
click at [883, 472] on link "1370" at bounding box center [880, 488] width 38 height 33
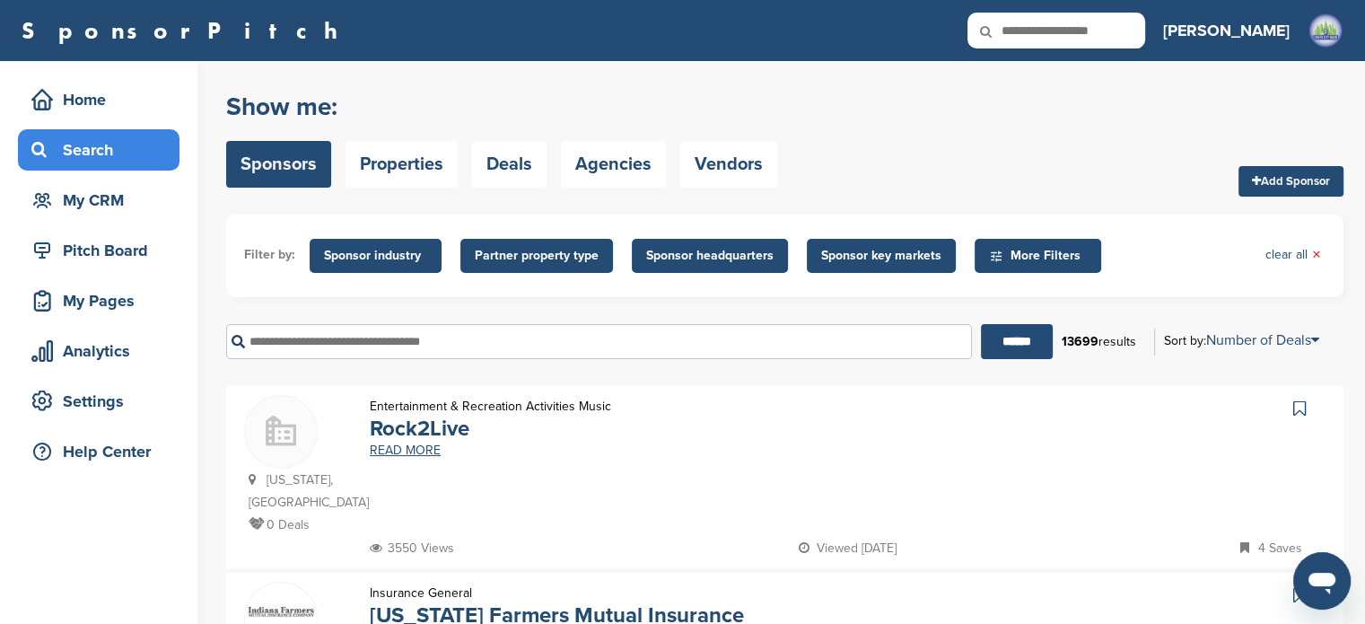
scroll to position [1850, 0]
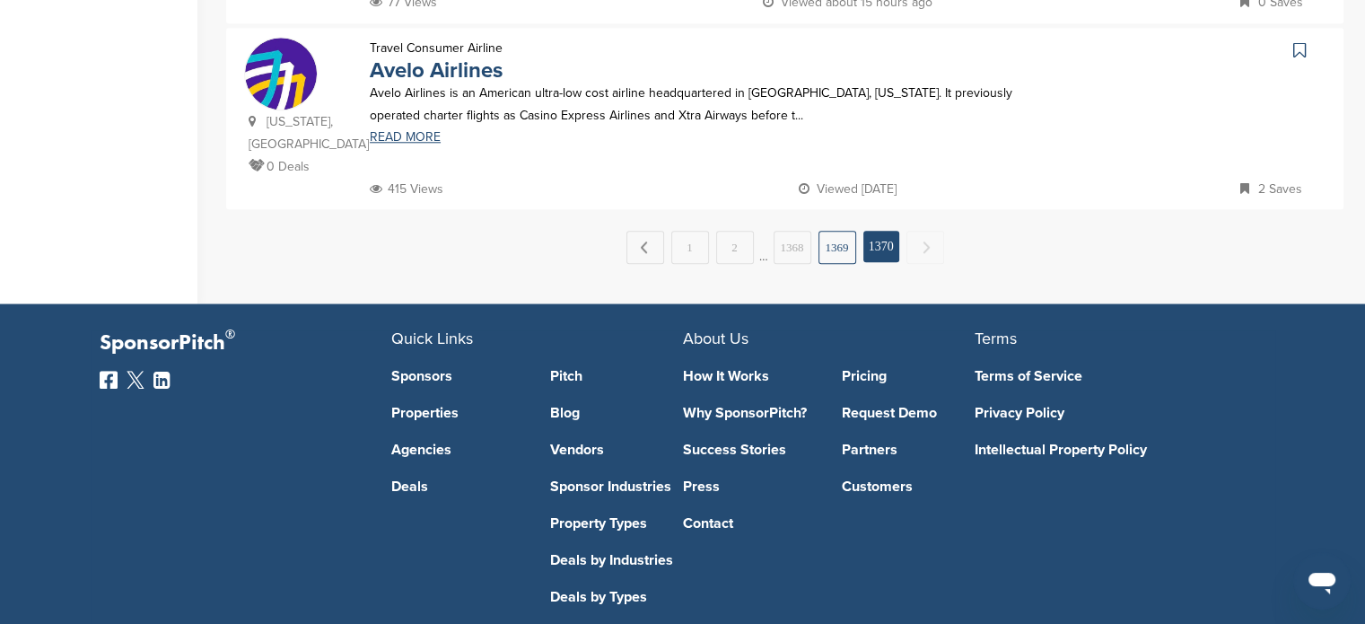
click at [846, 231] on link "1369" at bounding box center [837, 247] width 38 height 33
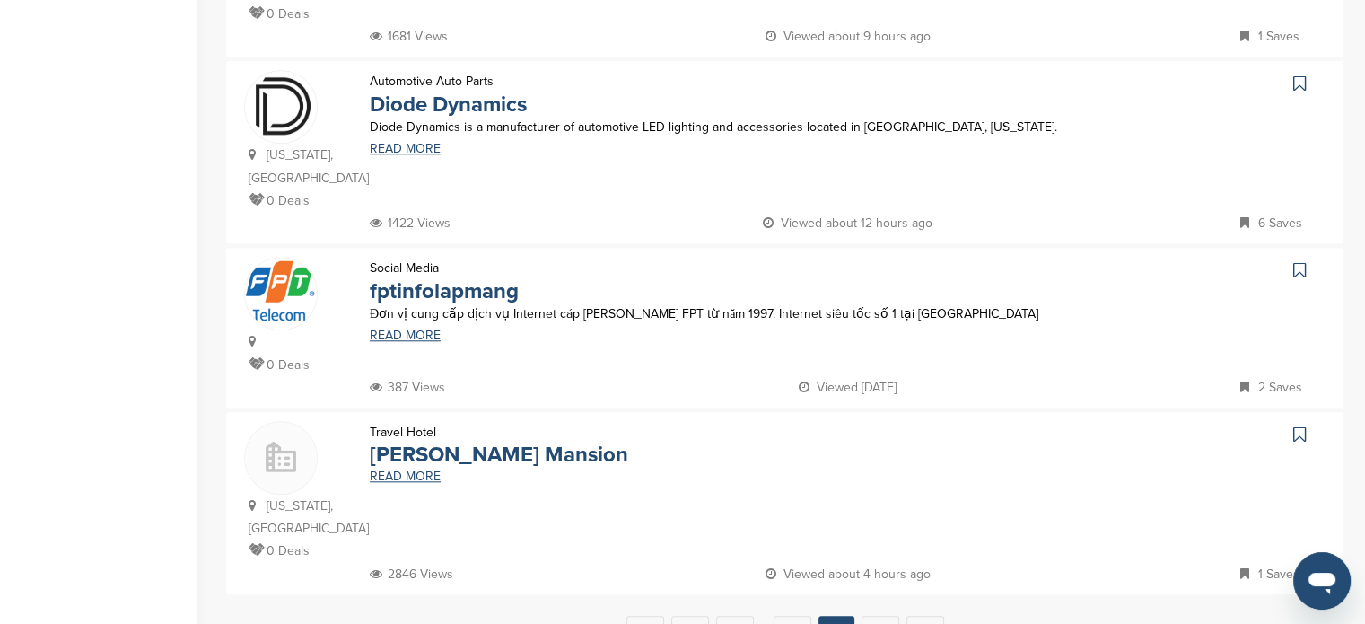
scroll to position [1622, 0]
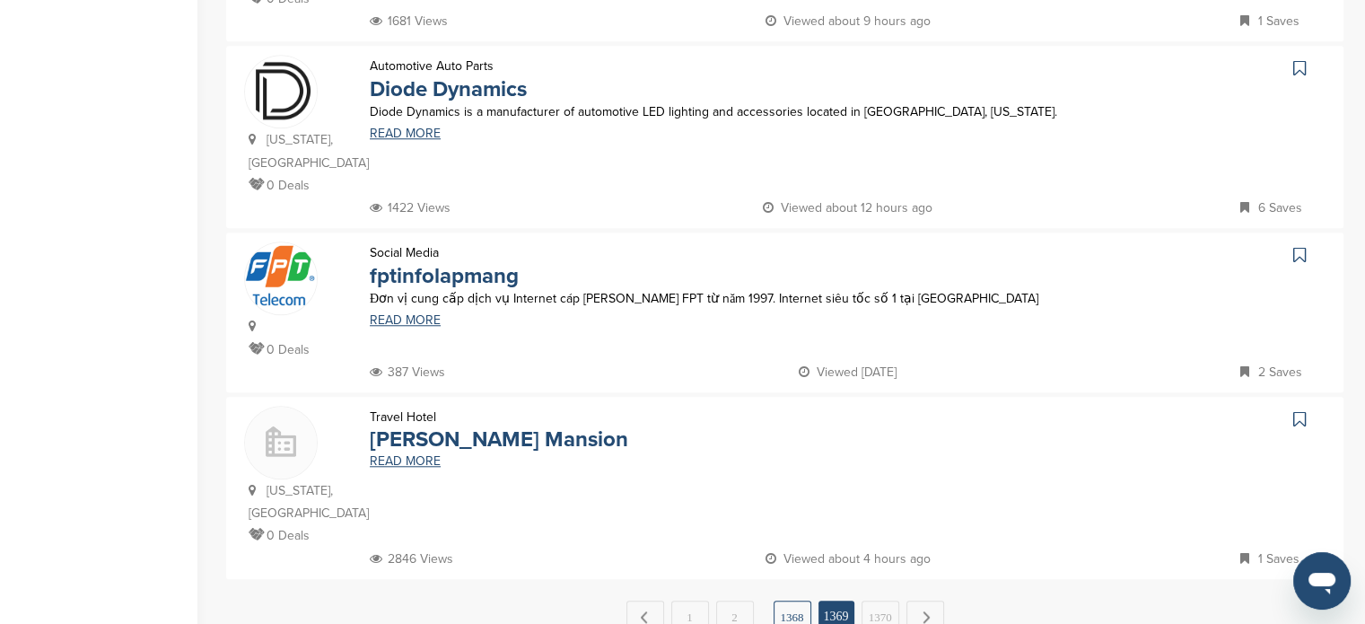
click at [786, 600] on link "1368" at bounding box center [792, 616] width 38 height 33
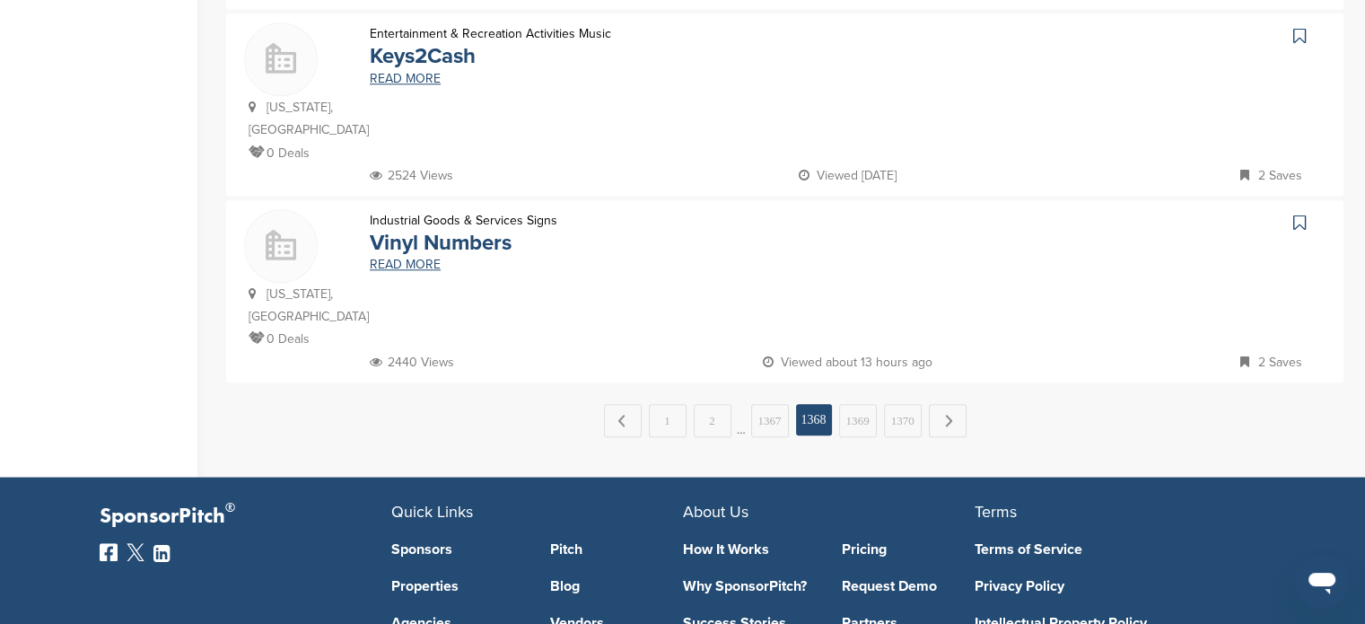
scroll to position [1826, 0]
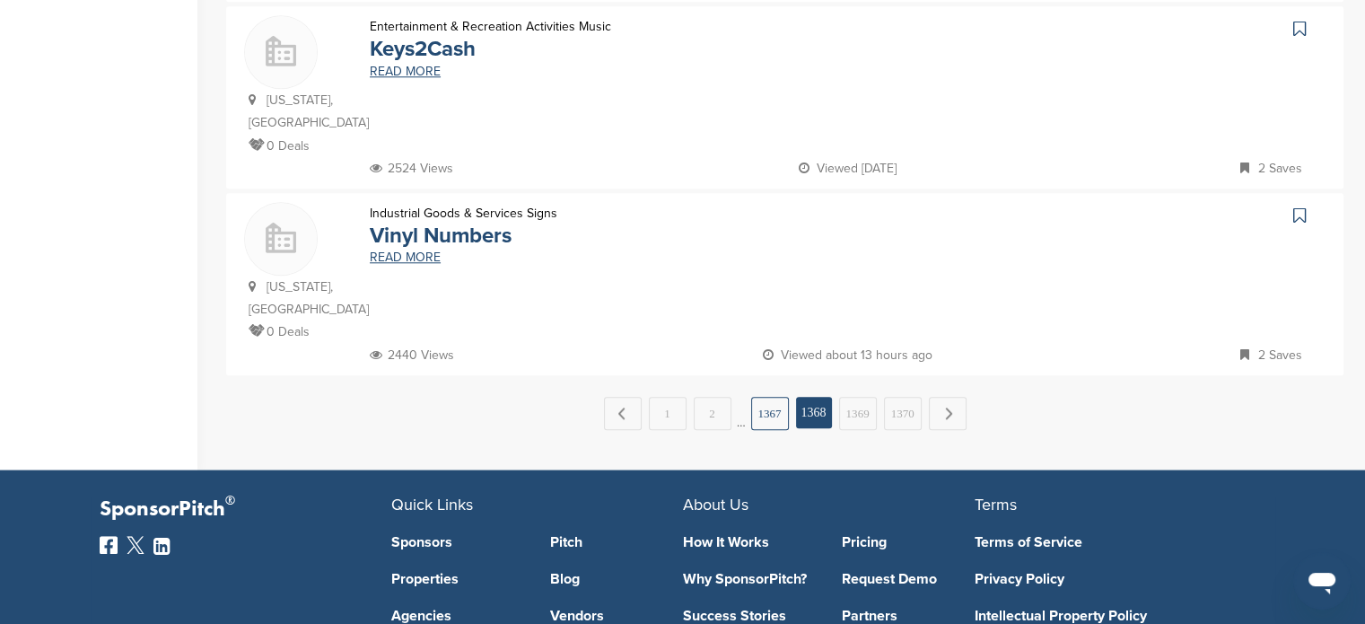
click at [775, 397] on link "1367" at bounding box center [770, 413] width 38 height 33
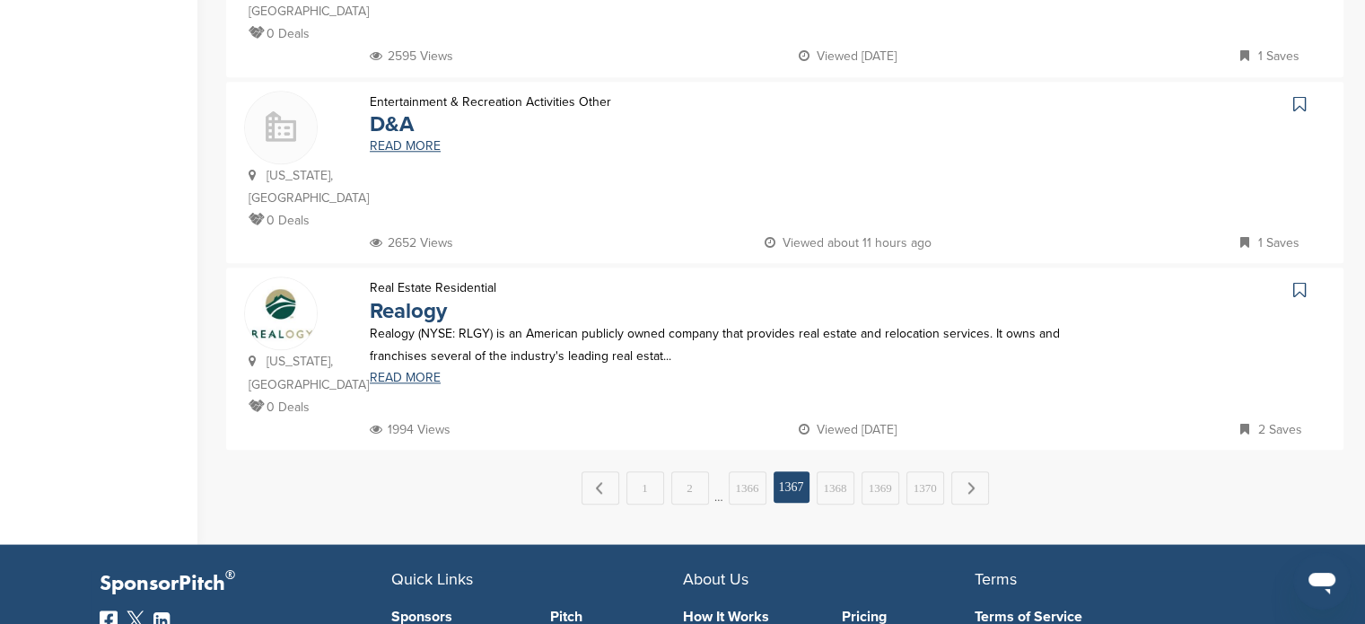
scroll to position [1795, 0]
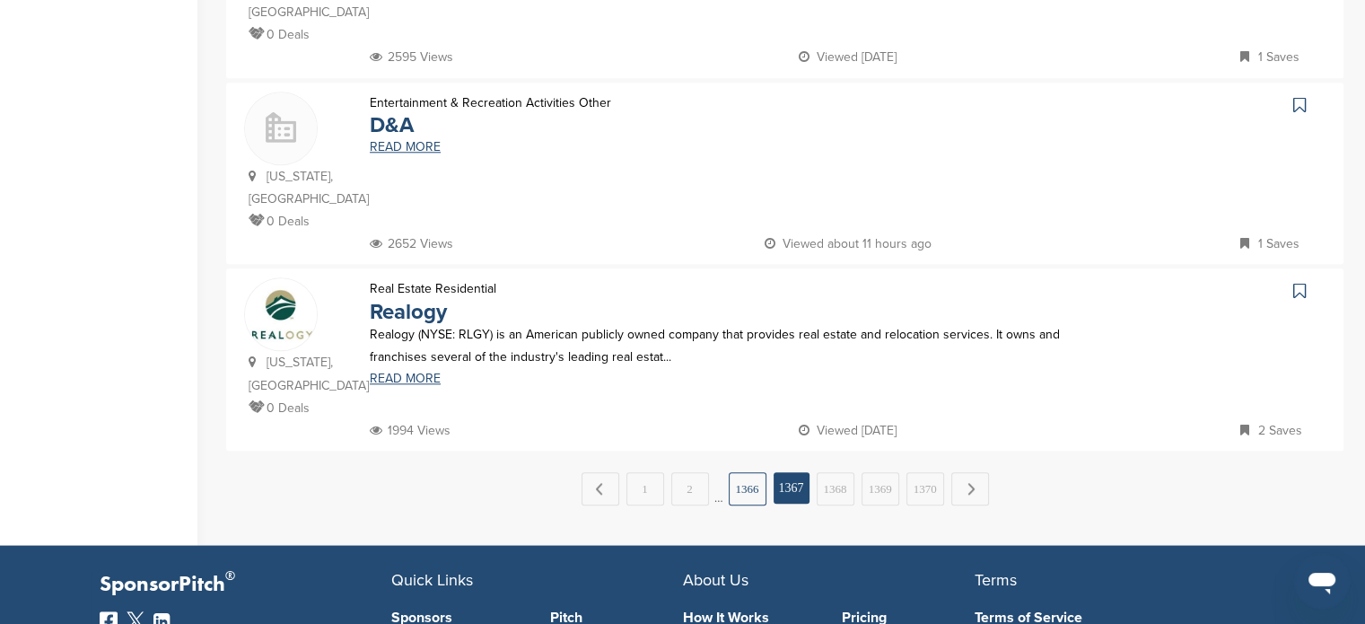
click at [763, 472] on link "1366" at bounding box center [748, 488] width 38 height 33
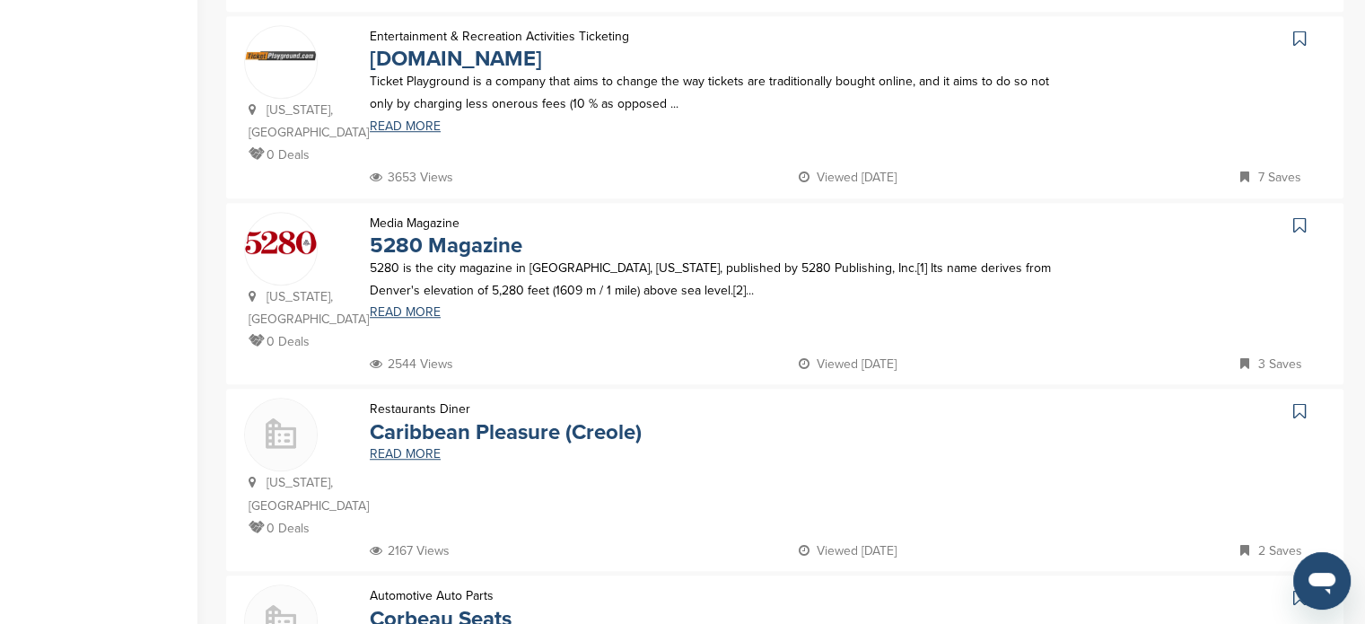
scroll to position [1282, 0]
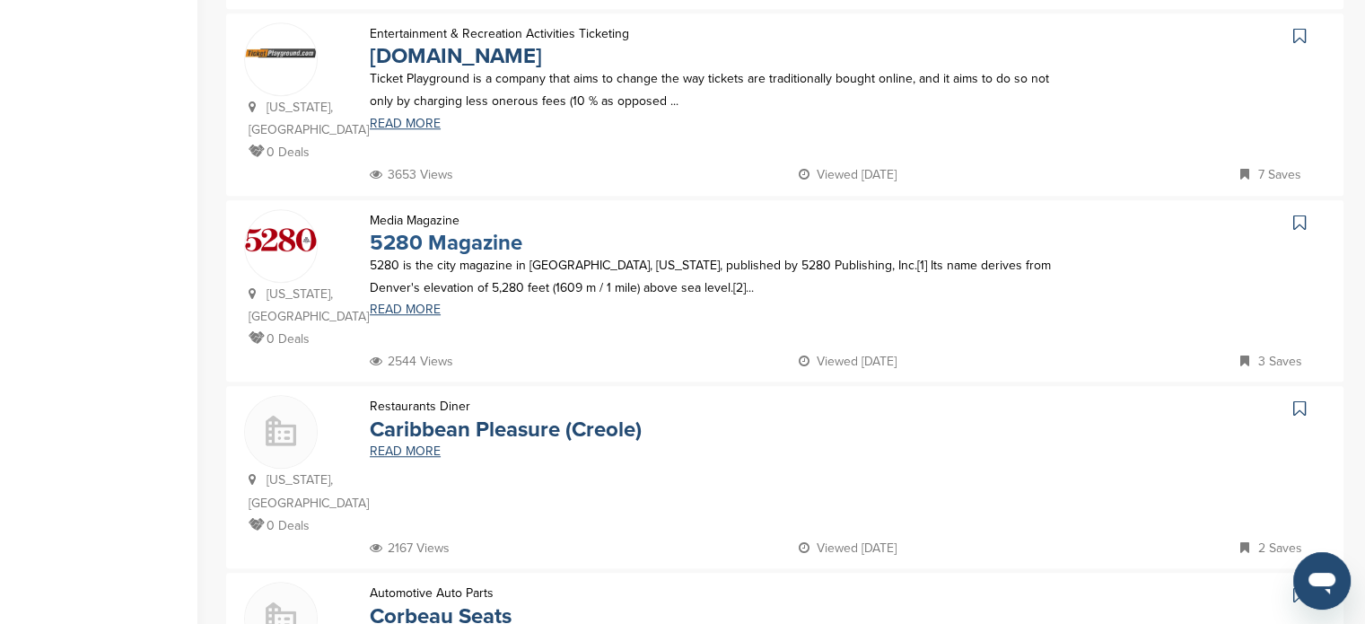
click at [483, 230] on link "5280 Magazine" at bounding box center [446, 243] width 153 height 26
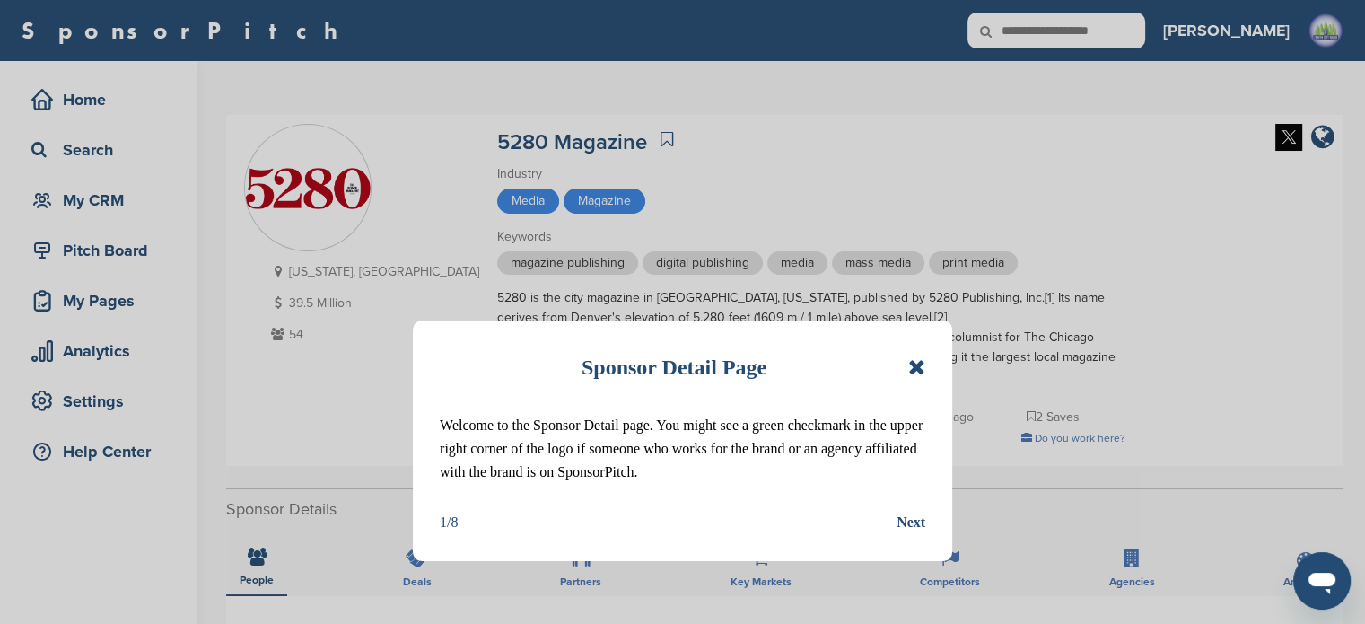
click at [914, 372] on icon at bounding box center [916, 367] width 17 height 22
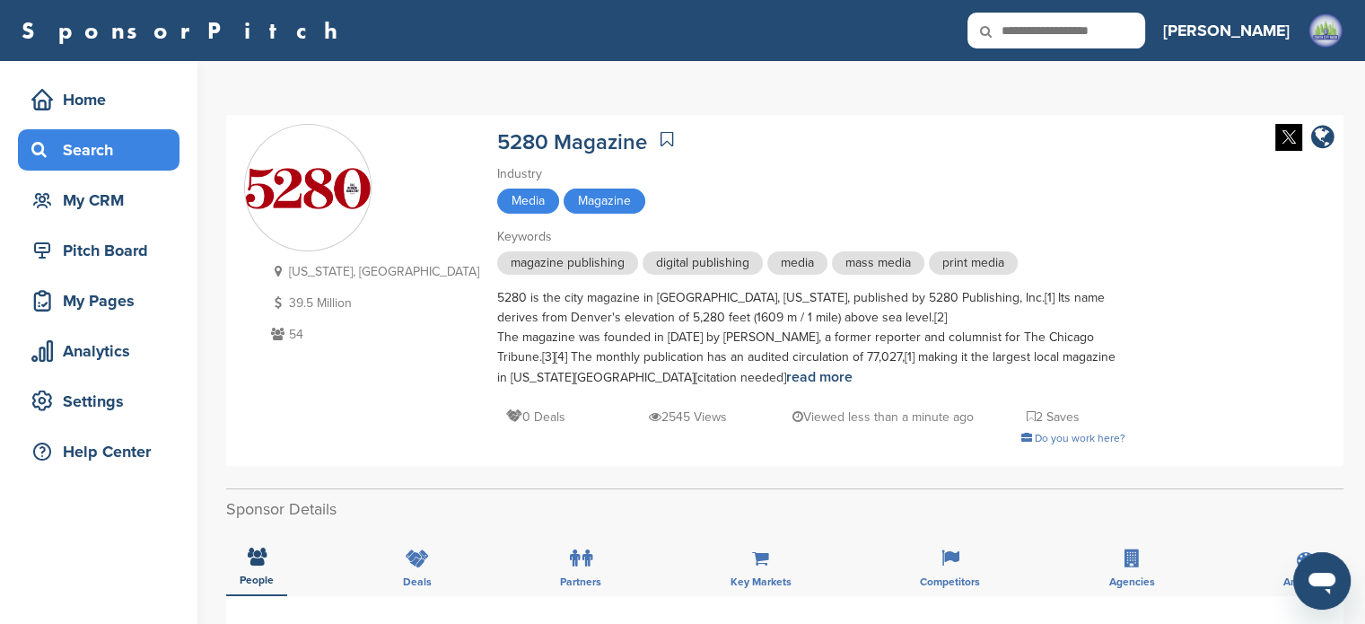
click at [81, 142] on div "Search" at bounding box center [103, 150] width 153 height 32
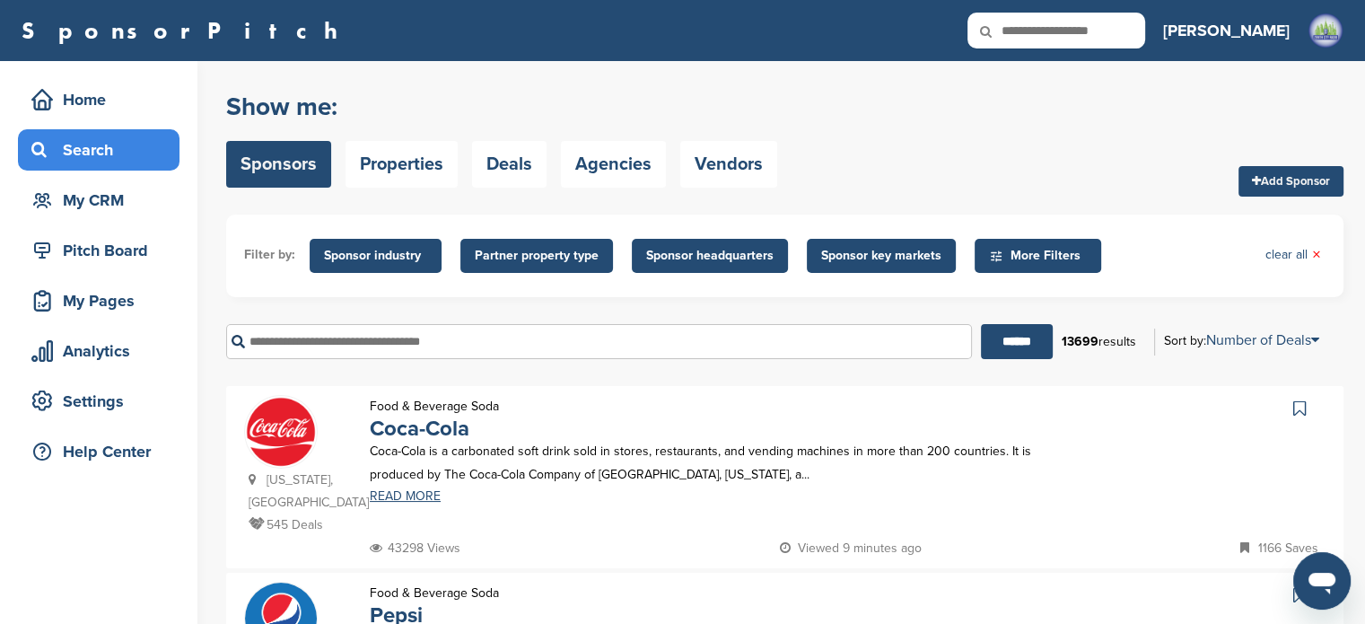
click at [1106, 345] on div "13699 results" at bounding box center [1098, 342] width 92 height 31
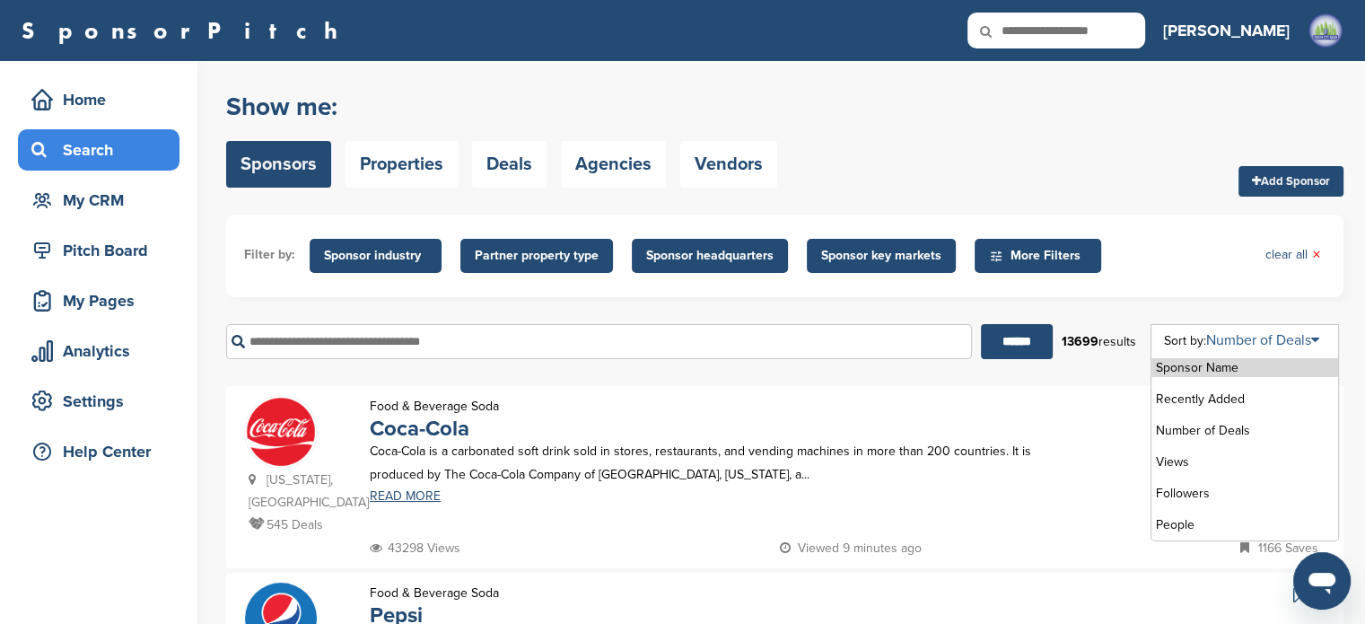
click at [1246, 332] on link "Number of Deals" at bounding box center [1262, 340] width 113 height 18
click at [1227, 429] on li "Number of Deals" at bounding box center [1244, 430] width 187 height 19
click at [1227, 428] on li "Number of Deals" at bounding box center [1244, 430] width 187 height 19
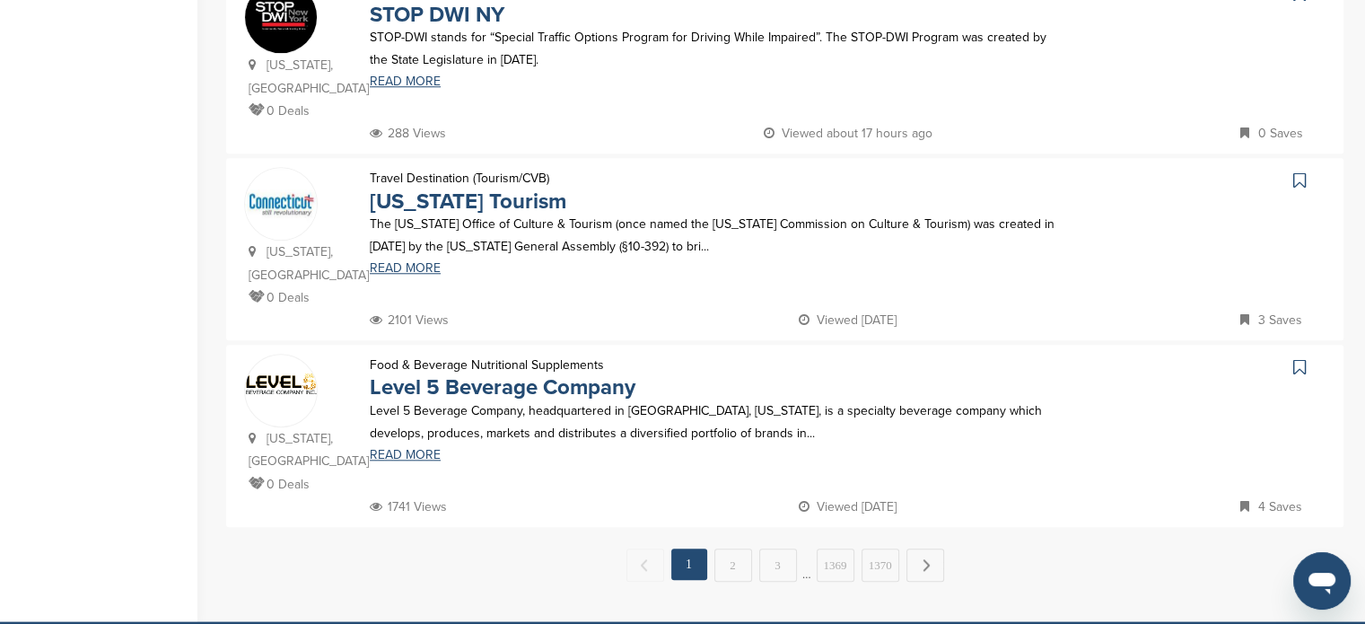
scroll to position [1698, 0]
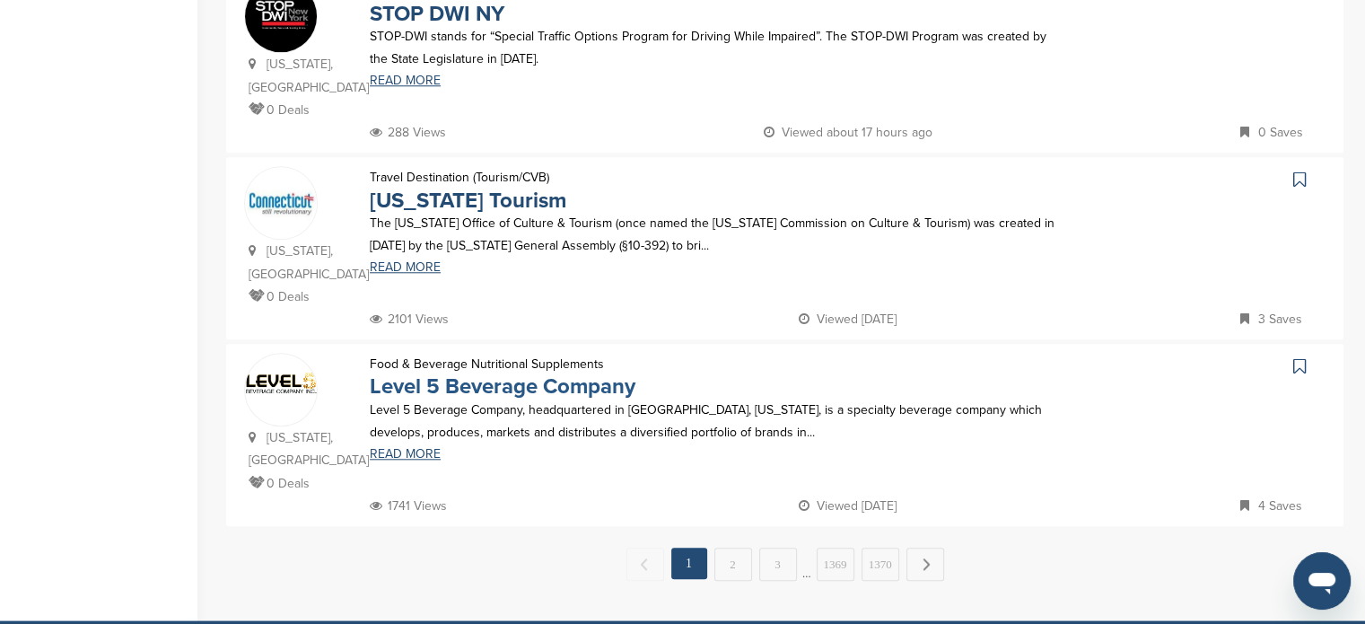
click at [552, 373] on link "Level 5 Beverage Company" at bounding box center [503, 386] width 266 height 26
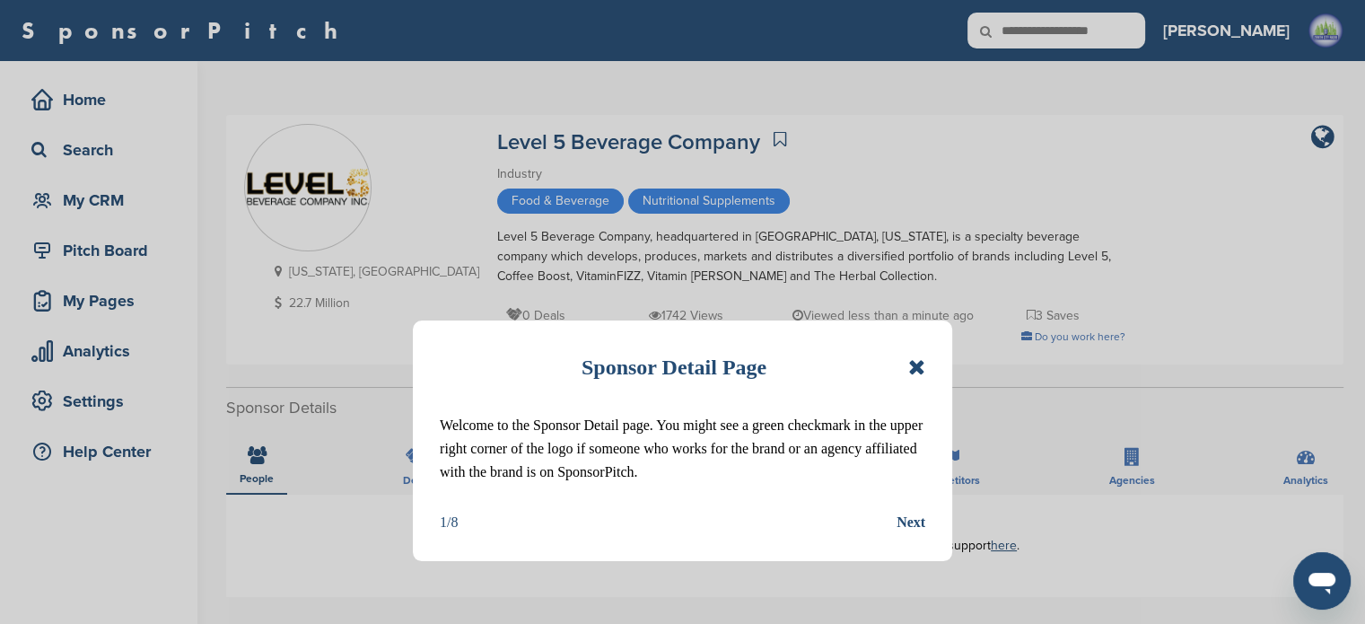
click at [905, 358] on div "Sponsor Detail Page" at bounding box center [682, 366] width 485 height 39
click at [915, 364] on icon at bounding box center [916, 367] width 17 height 22
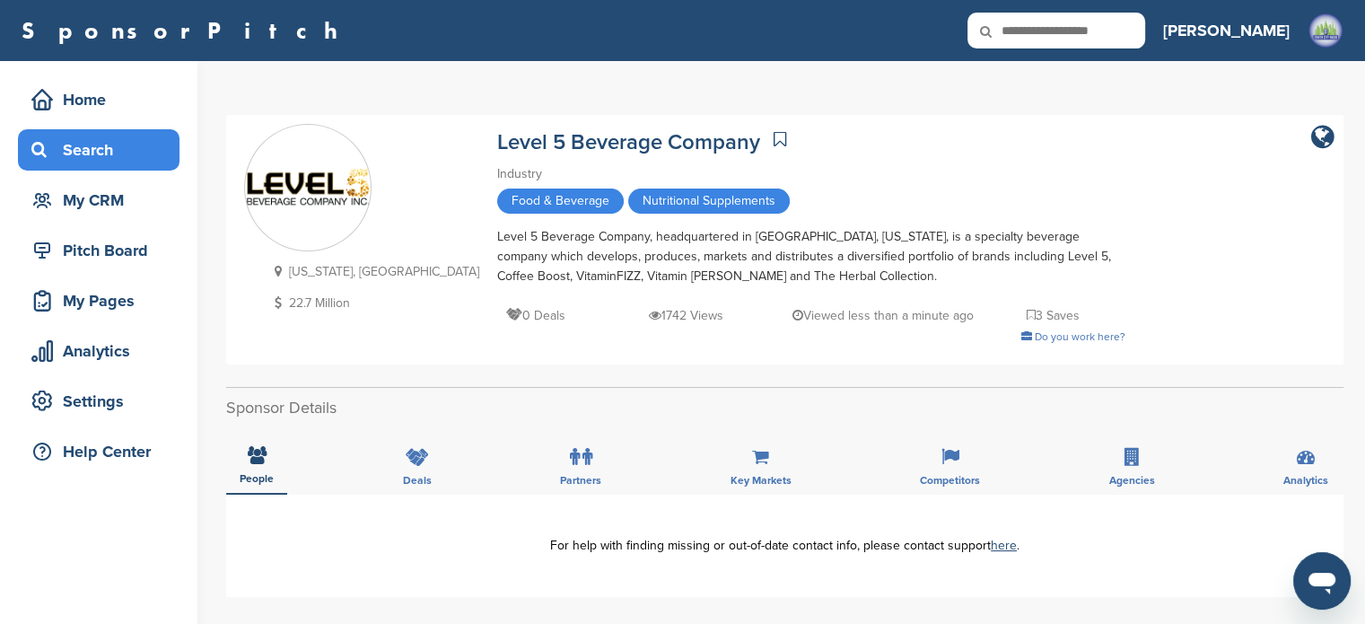
click at [133, 169] on div "Search" at bounding box center [99, 149] width 162 height 41
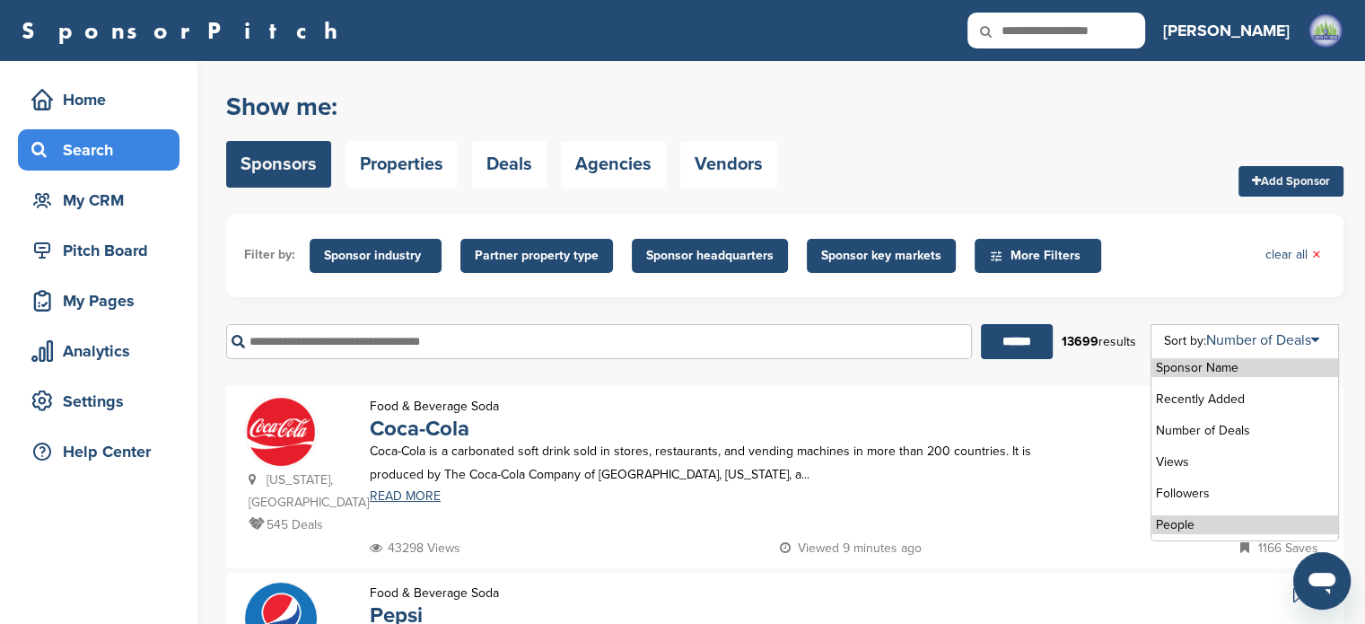
click at [1192, 525] on li "People" at bounding box center [1244, 524] width 187 height 19
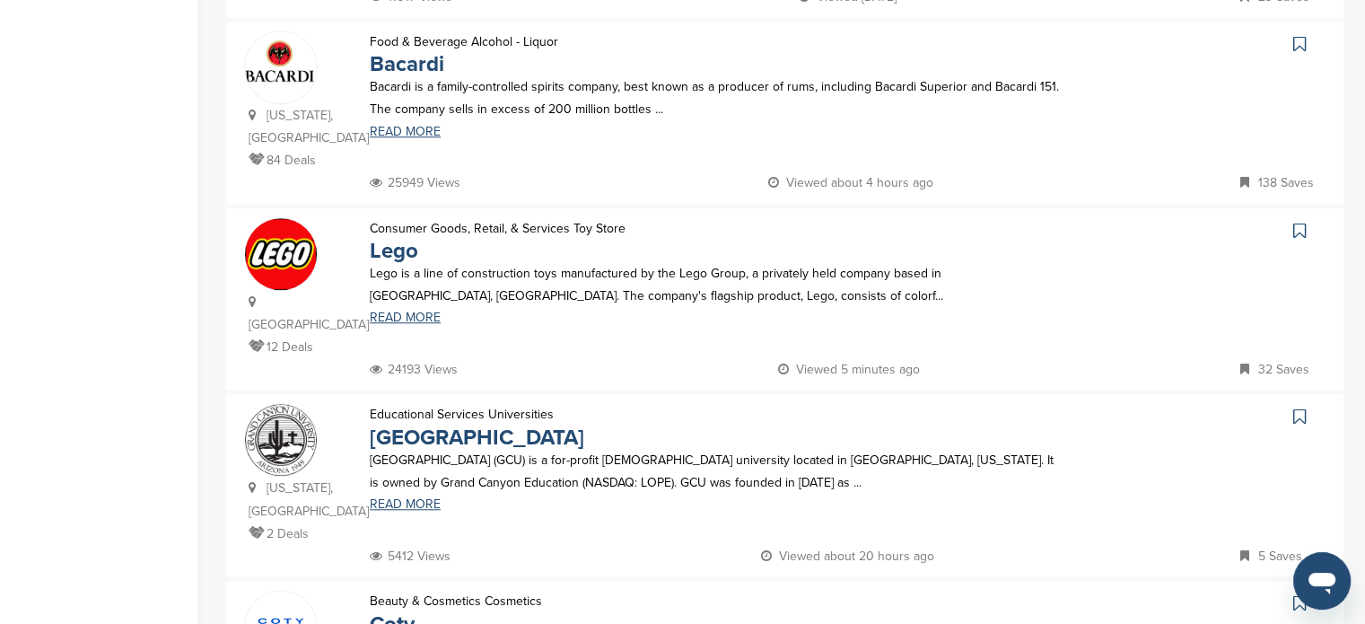
scroll to position [1276, 0]
